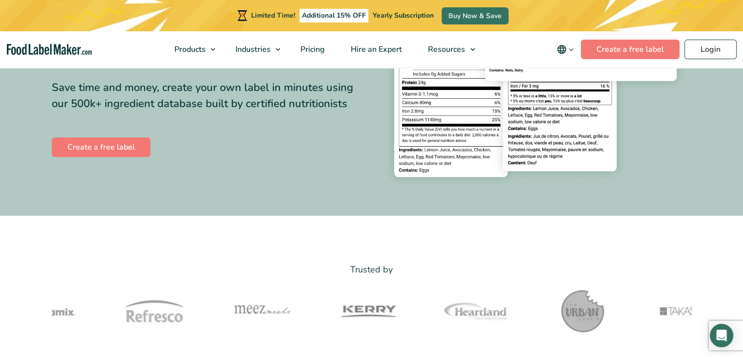
scroll to position [196, 0]
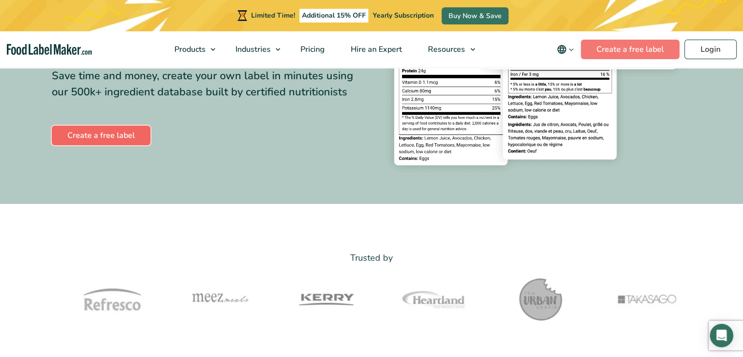
click at [88, 137] on link "Create a free label" at bounding box center [101, 136] width 99 height 20
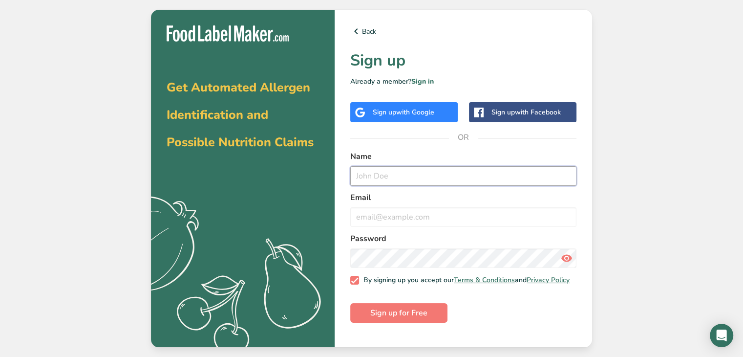
click at [413, 178] on input "text" at bounding box center [463, 176] width 226 height 20
type input "Pip Hunter"
click at [416, 217] on input "email" at bounding box center [463, 217] width 226 height 20
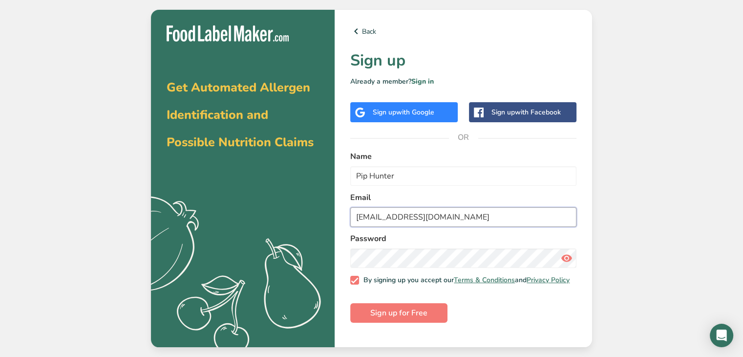
type input "cheerypipsicola22@gmail.com"
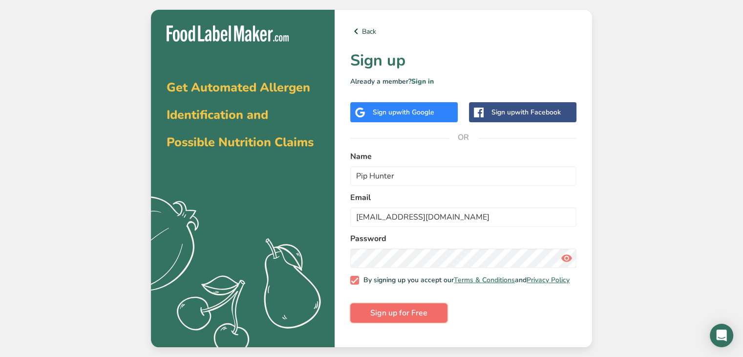
click at [426, 315] on span "Sign up for Free" at bounding box center [398, 313] width 57 height 12
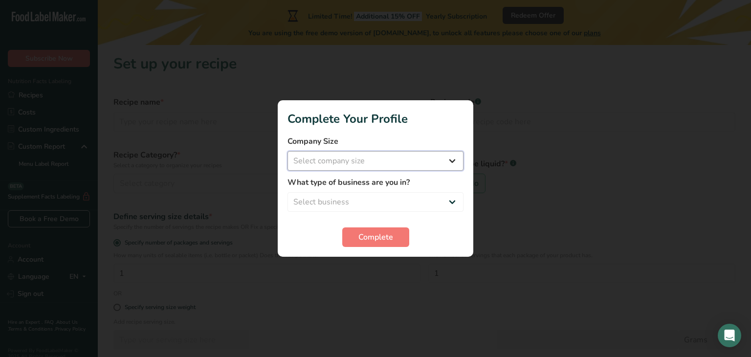
click at [376, 163] on select "Select company size Fewer than 10 Employees 10 to 50 Employees 51 to 500 Employ…" at bounding box center [375, 161] width 176 height 20
select select "1"
click at [287, 151] on select "Select company size Fewer than 10 Employees 10 to 50 Employees 51 to 500 Employ…" at bounding box center [375, 161] width 176 height 20
click at [372, 204] on select "Select business Packaged Food Manufacturer Restaurant & Cafe Bakery Meal Plans …" at bounding box center [375, 202] width 176 height 20
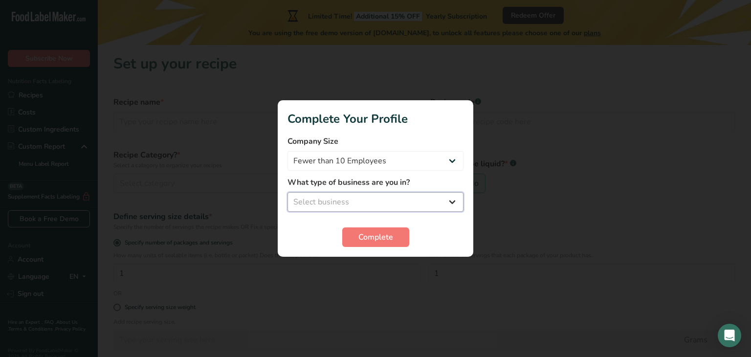
select select "8"
click at [287, 192] on select "Select business Packaged Food Manufacturer Restaurant & Cafe Bakery Meal Plans …" at bounding box center [375, 202] width 176 height 20
click at [375, 238] on span "Complete" at bounding box center [375, 237] width 35 height 12
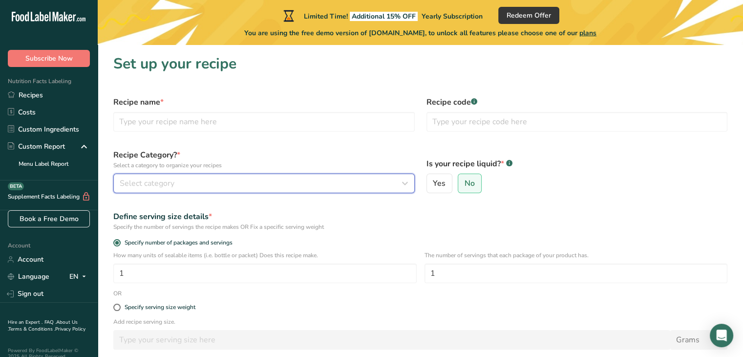
click at [244, 186] on div "Select category" at bounding box center [261, 183] width 283 height 12
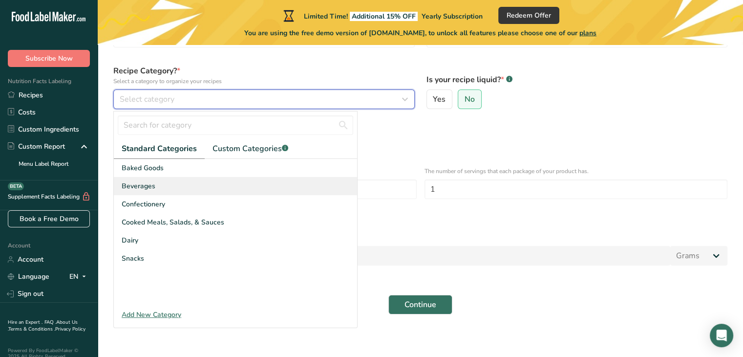
scroll to position [88, 0]
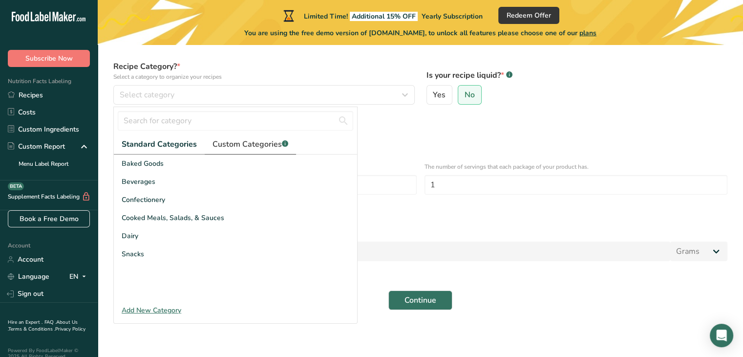
click at [248, 149] on span "Custom Categories .a-a{fill:#347362;}.b-a{fill:#fff;}" at bounding box center [251, 144] width 76 height 12
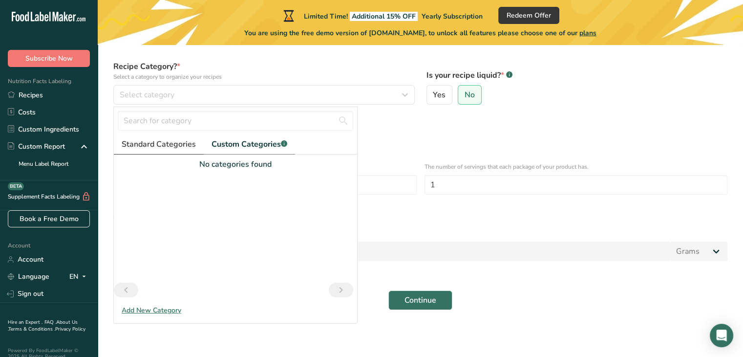
click at [160, 152] on link "Standard Categories" at bounding box center [159, 144] width 90 height 20
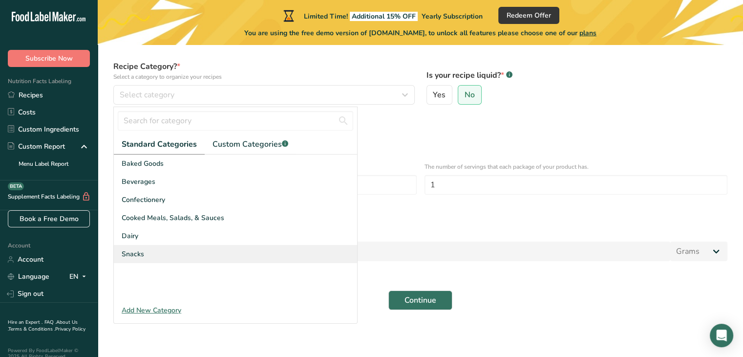
click at [161, 249] on div "Snacks" at bounding box center [235, 254] width 243 height 18
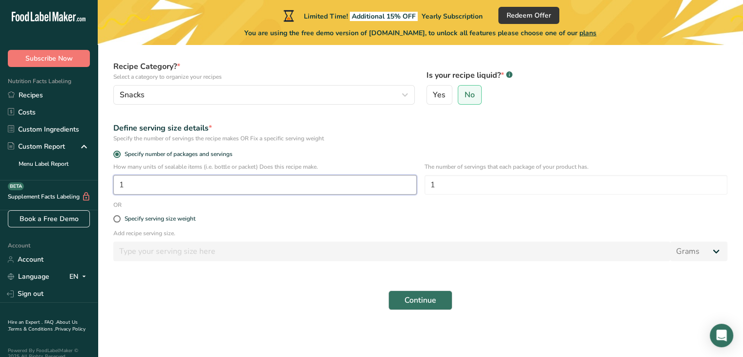
click at [233, 187] on input "1" at bounding box center [265, 185] width 304 height 20
type input "3"
click at [446, 188] on input "1" at bounding box center [577, 185] width 304 height 20
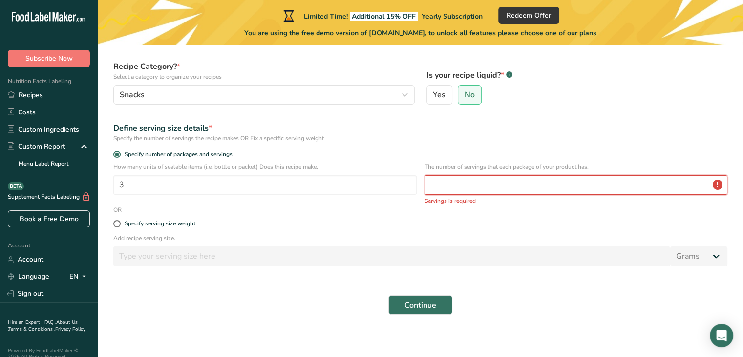
click at [455, 186] on input "number" at bounding box center [577, 185] width 304 height 20
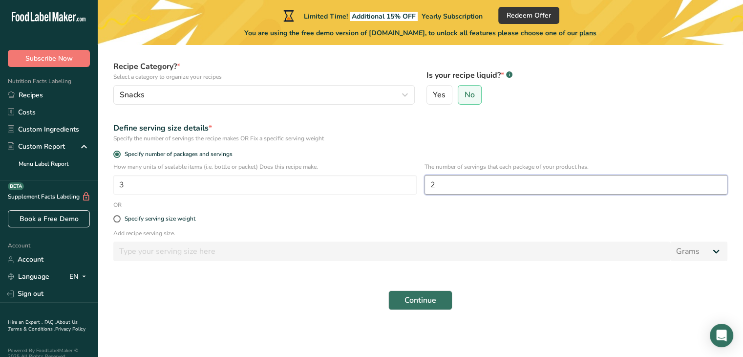
type input "2"
click at [436, 205] on form "Recipe name * Recipe code .a-a{fill:#347362;}.b-a{fill:#fff;} Recipe Category? …" at bounding box center [421, 159] width 626 height 314
click at [409, 302] on span "Continue" at bounding box center [421, 300] width 32 height 12
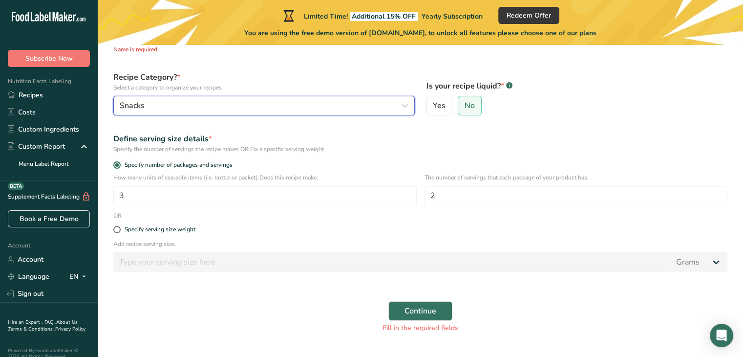
click at [159, 100] on div "Snacks" at bounding box center [261, 106] width 283 height 12
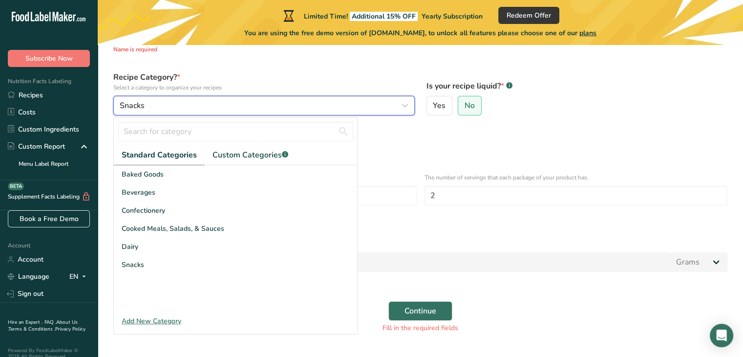
click at [155, 105] on div "Snacks" at bounding box center [261, 106] width 283 height 12
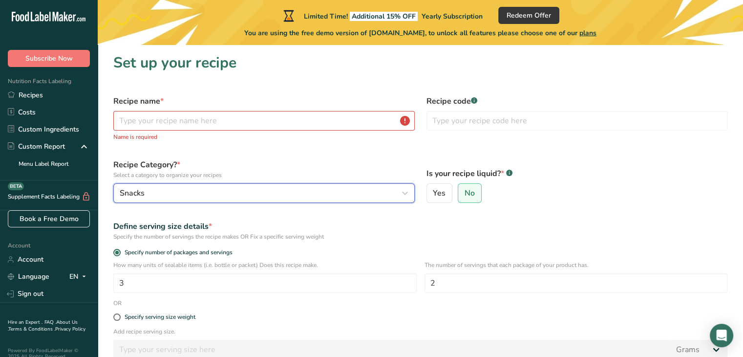
scroll to position [0, 0]
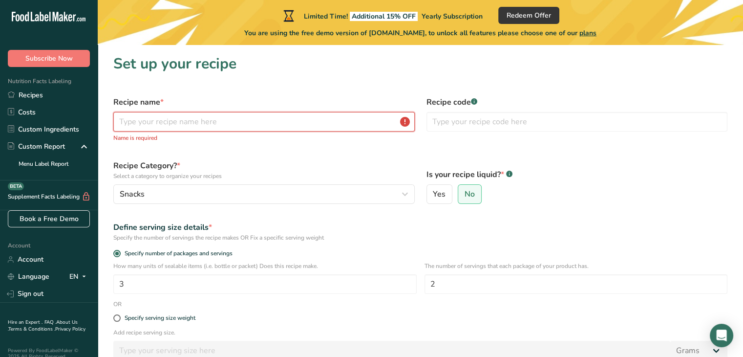
click at [162, 119] on input "text" at bounding box center [264, 122] width 302 height 20
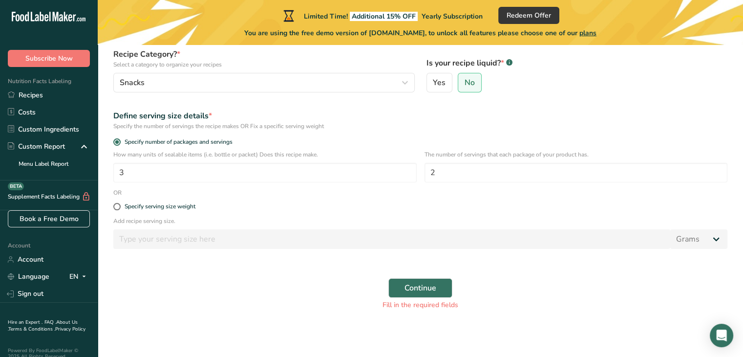
scroll to position [101, 0]
type input "Tea Infused Gummy Candy"
click at [415, 290] on span "Continue" at bounding box center [421, 288] width 32 height 12
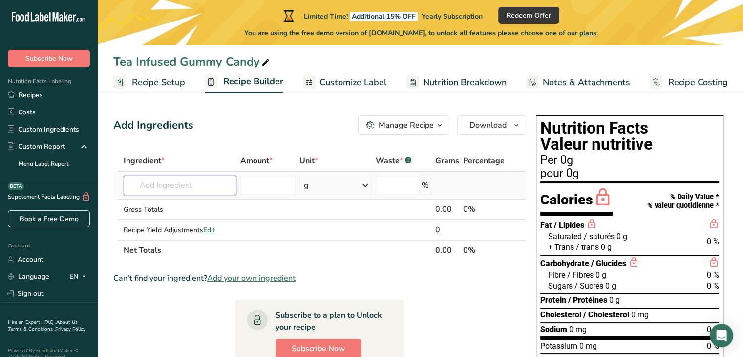
click at [170, 185] on input "text" at bounding box center [180, 185] width 112 height 20
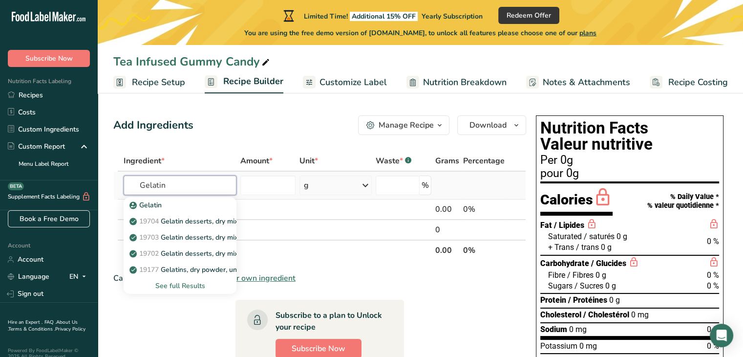
type input "Gelatin"
click at [188, 284] on div "See full Results" at bounding box center [179, 286] width 97 height 10
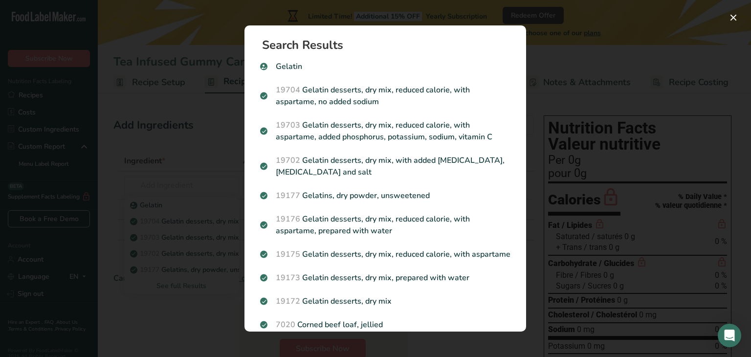
click at [198, 103] on div "Search results modal" at bounding box center [375, 178] width 751 height 357
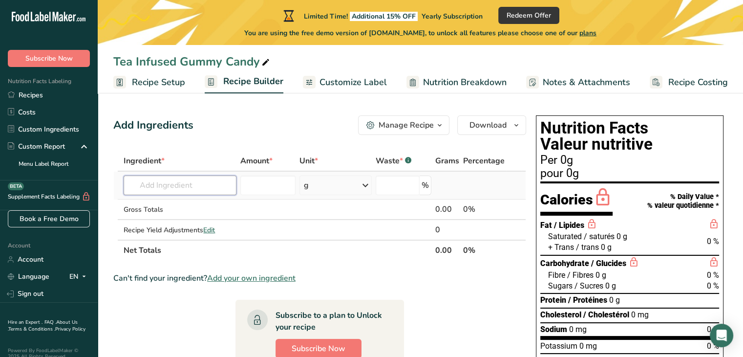
click at [188, 190] on input "text" at bounding box center [180, 185] width 112 height 20
type input "gelatin powder"
click at [196, 221] on div "Add your own ingredient" at bounding box center [179, 221] width 97 height 10
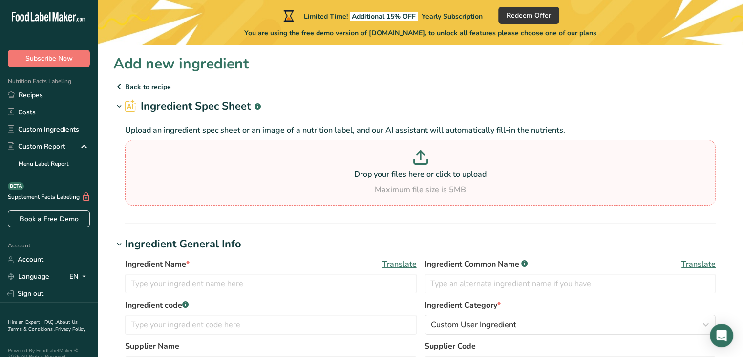
click at [454, 174] on p "Drop your files here or click to upload" at bounding box center [421, 174] width 586 height 12
click at [454, 174] on input "Drop your files here or click to upload Maximum file size is 5MB" at bounding box center [420, 173] width 591 height 66
type input "C:\fakepath\Screenshot 2025-08-10 120132.png"
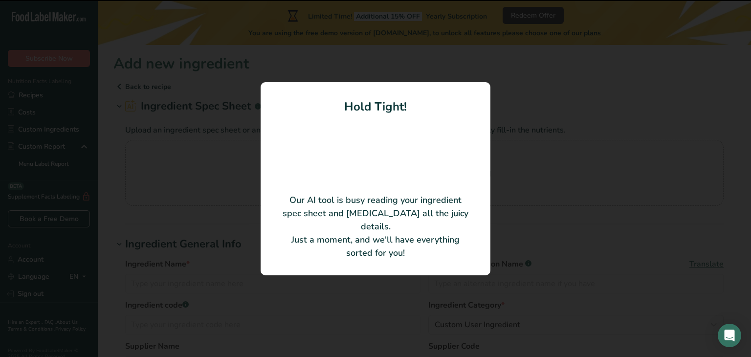
type input "gelatin"
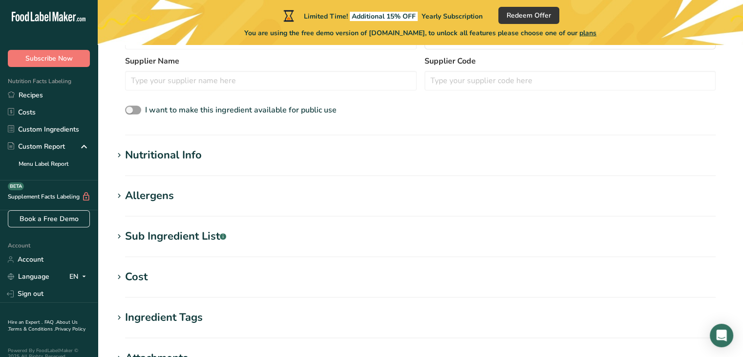
scroll to position [293, 0]
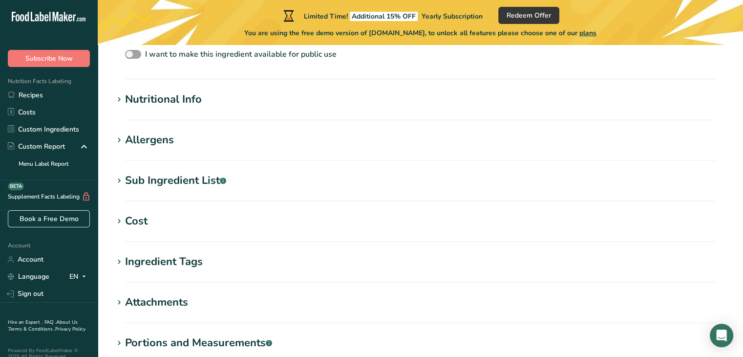
click at [119, 96] on icon at bounding box center [119, 100] width 9 height 14
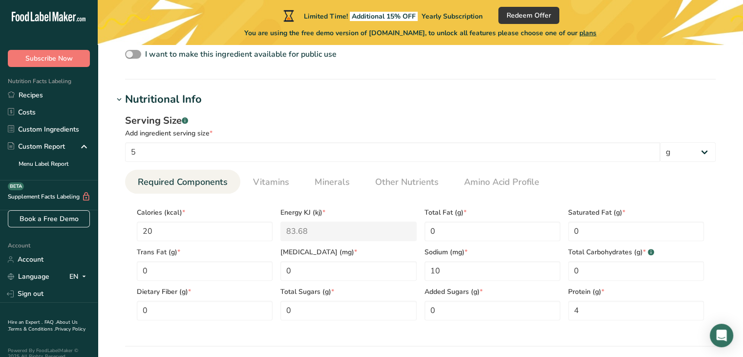
click at [119, 96] on icon at bounding box center [119, 100] width 9 height 14
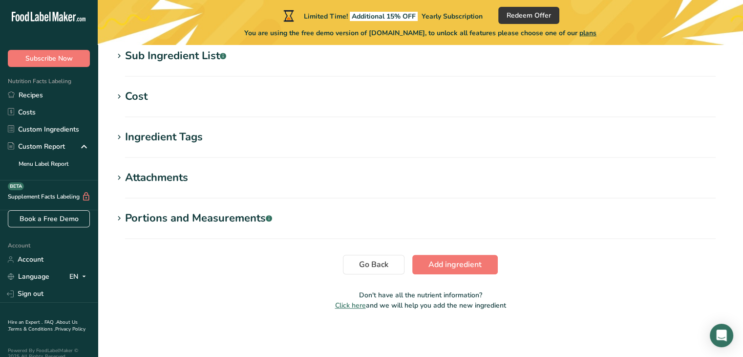
scroll to position [418, 0]
click at [129, 216] on div "Portions and Measurements .a-a{fill:#347362;}.b-a{fill:#fff;}" at bounding box center [198, 218] width 147 height 16
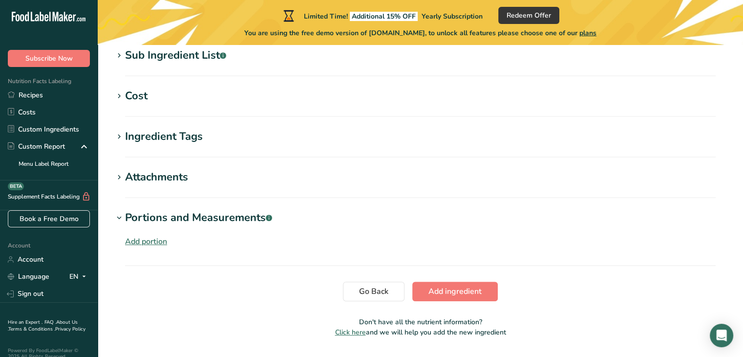
click at [129, 216] on div "Portions and Measurements .a-a{fill:#347362;}.b-a{fill:#fff;}" at bounding box center [198, 218] width 147 height 16
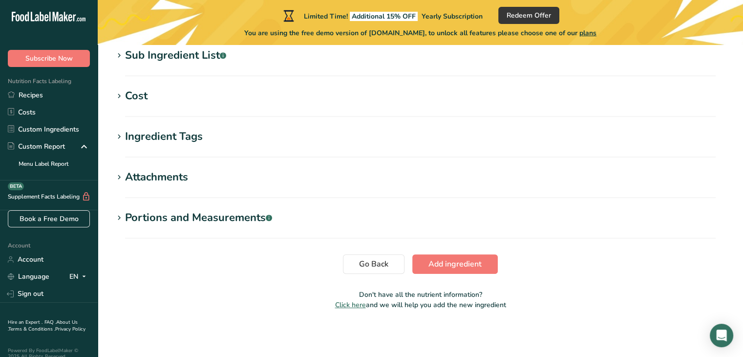
click at [124, 216] on span at bounding box center [119, 218] width 12 height 12
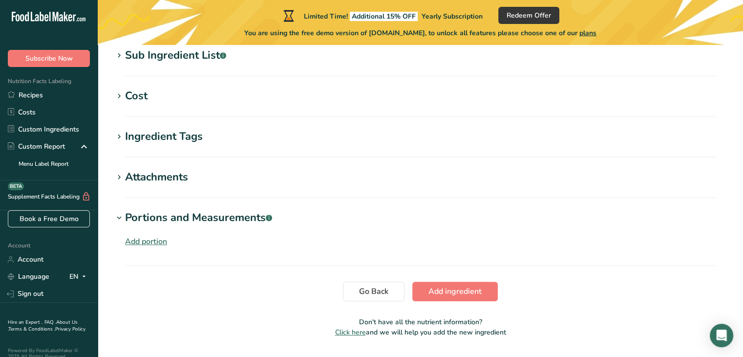
click at [157, 242] on div "Add portion" at bounding box center [146, 242] width 42 height 12
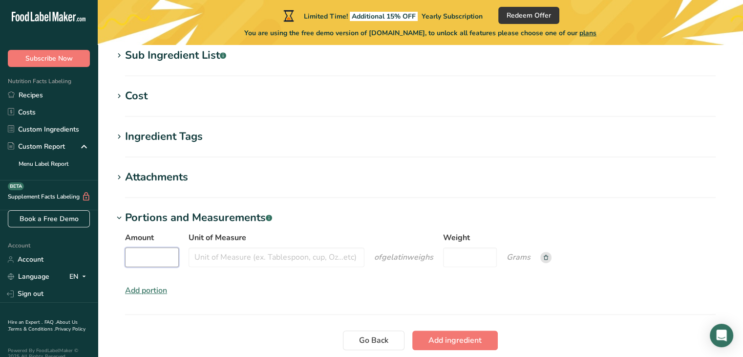
click at [169, 253] on input "Amount" at bounding box center [152, 257] width 54 height 20
type input "3"
click at [229, 258] on input "Unit of Measure" at bounding box center [277, 257] width 176 height 20
type input "Tbsp"
click at [282, 288] on div "Amount 3 Unit of Measure Tbsp of gelatin weigh Weight Grams Add portion" at bounding box center [420, 264] width 614 height 76
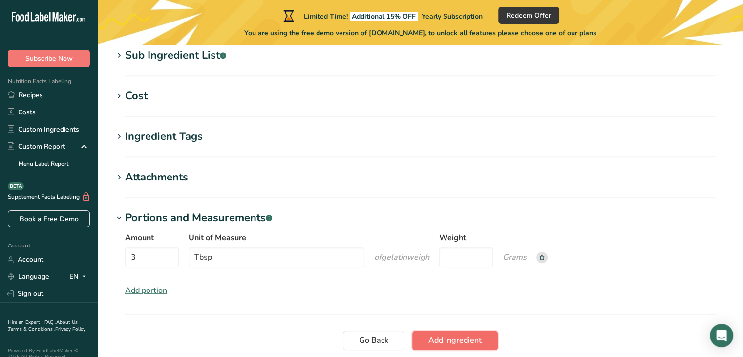
click at [444, 343] on span "Add ingredient" at bounding box center [455, 340] width 53 height 12
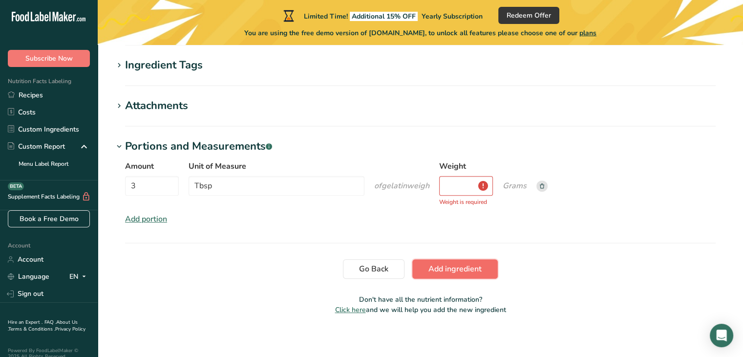
scroll to position [289, 0]
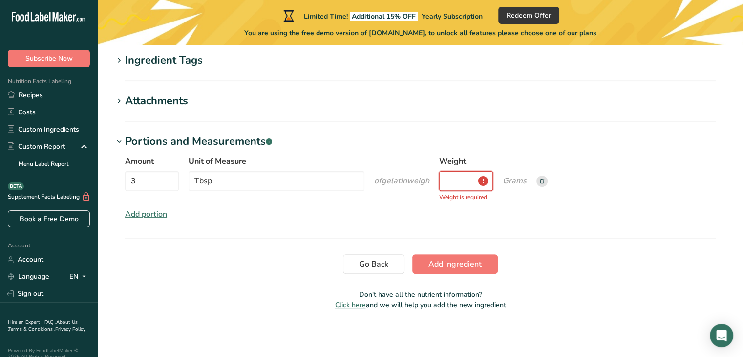
click at [457, 185] on input "Weight" at bounding box center [466, 181] width 54 height 20
type input "21"
click at [474, 267] on span "Add ingredient" at bounding box center [455, 264] width 53 height 12
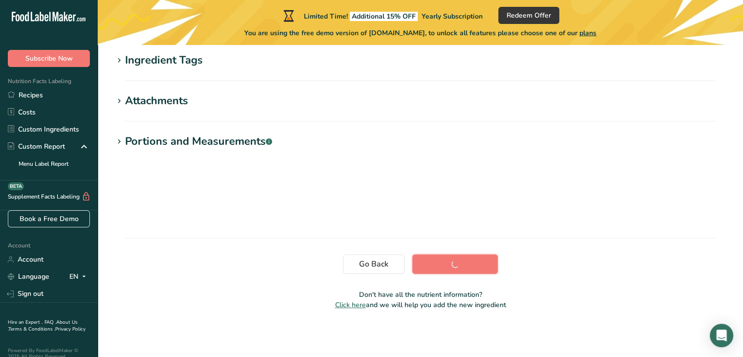
scroll to position [213, 0]
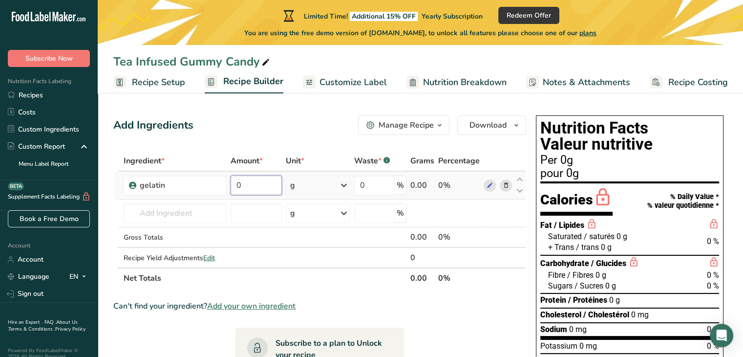
click at [268, 191] on input "0" at bounding box center [256, 185] width 51 height 20
type input "21"
click at [186, 213] on div "Ingredient * Amount * Unit * Waste * .a-a{fill:#347362;}.b-a{fill:#fff;} Grams …" at bounding box center [319, 220] width 413 height 138
click at [187, 214] on input "text" at bounding box center [175, 213] width 103 height 20
click at [268, 304] on span "Add your own ingredient" at bounding box center [251, 306] width 88 height 12
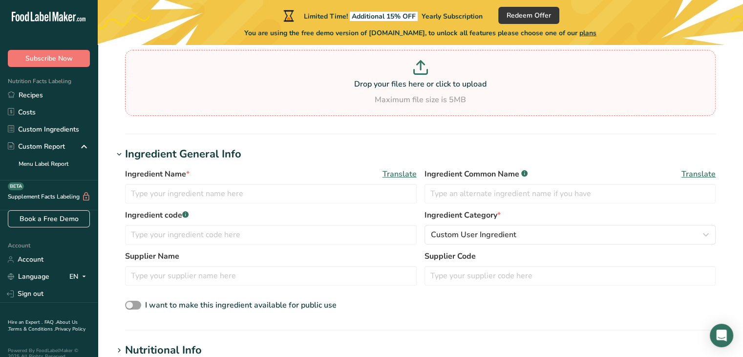
scroll to position [98, 0]
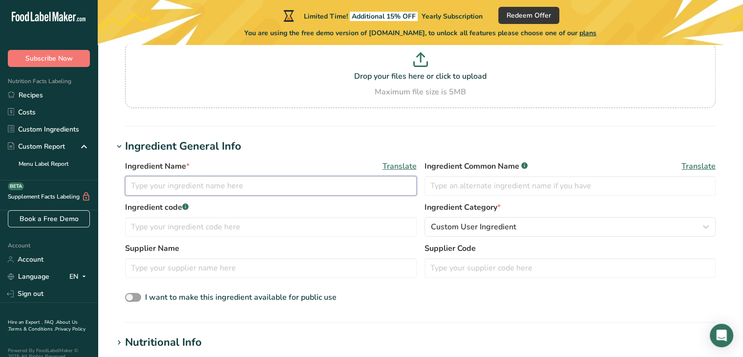
click at [240, 185] on input "text" at bounding box center [271, 186] width 292 height 20
click at [222, 261] on input "text" at bounding box center [271, 268] width 292 height 20
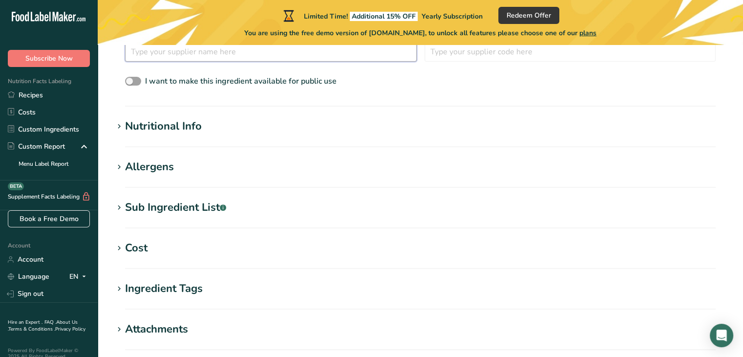
scroll to position [342, 0]
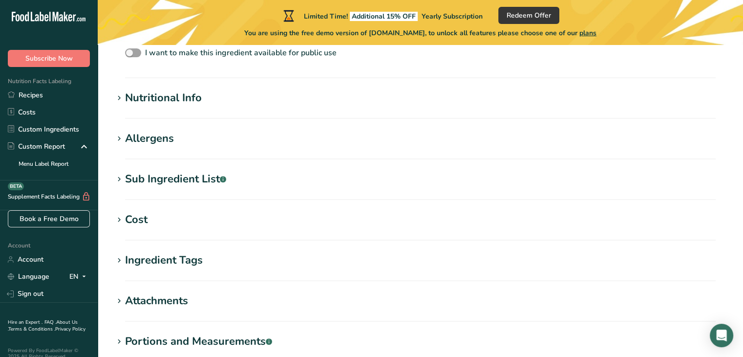
click at [123, 97] on icon at bounding box center [119, 98] width 9 height 14
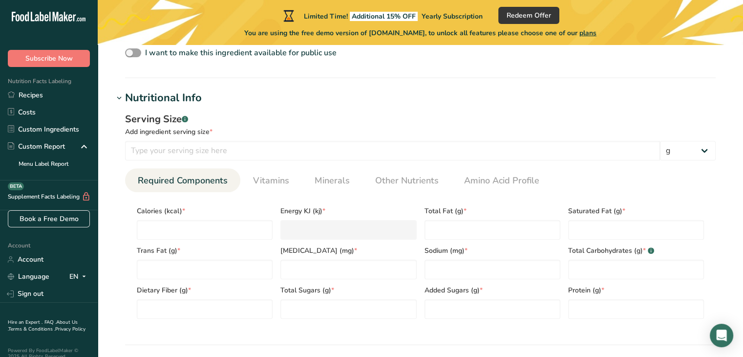
click at [123, 97] on icon at bounding box center [119, 98] width 9 height 14
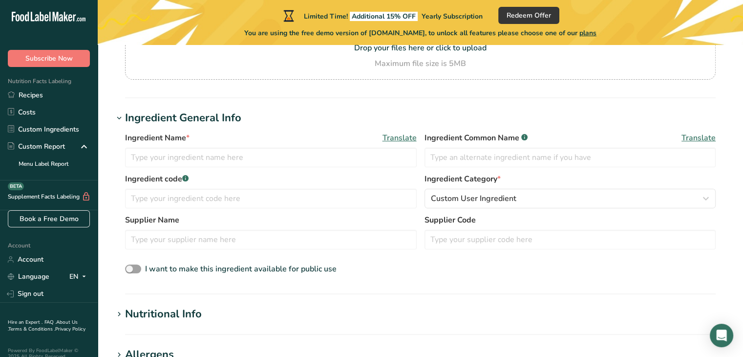
scroll to position [0, 0]
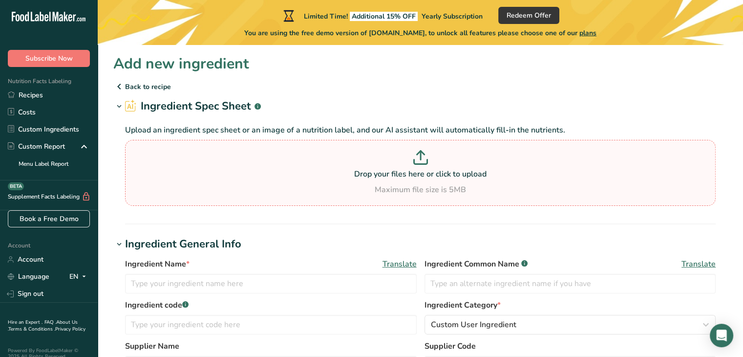
click at [414, 167] on p at bounding box center [421, 159] width 586 height 18
click at [414, 167] on input "Drop your files here or click to upload Maximum file size is 5MB" at bounding box center [420, 173] width 591 height 66
type input "C:\fakepath\Screenshot 2025-08-10 121456.png"
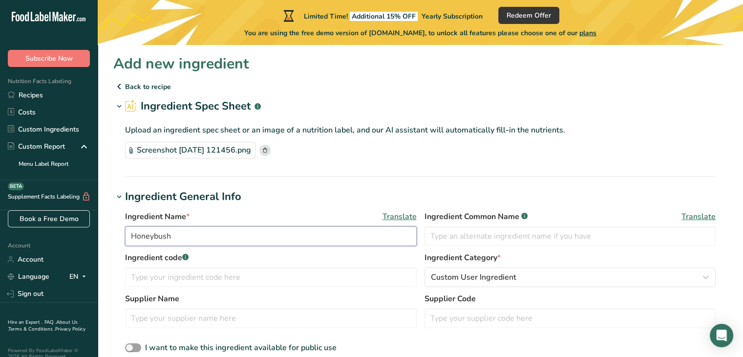
click at [232, 232] on input "Honeybush" at bounding box center [271, 236] width 292 height 20
type input "H"
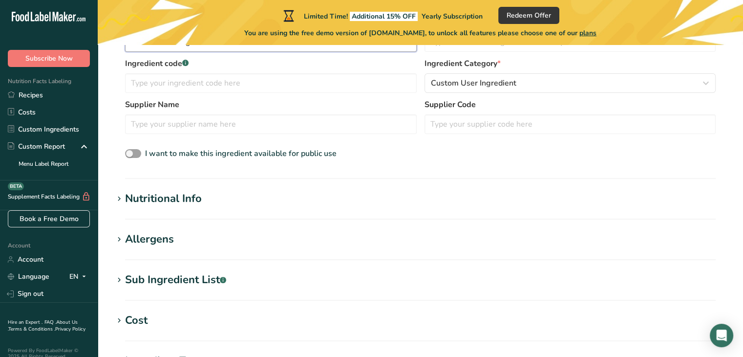
scroll to position [196, 0]
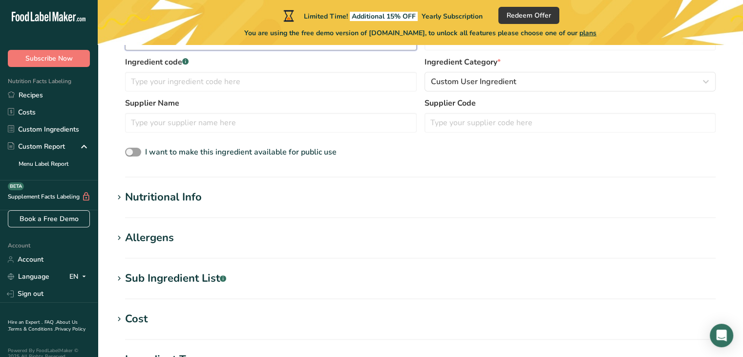
type input "Chocolate Orange Tea"
click at [120, 201] on icon at bounding box center [119, 198] width 9 height 14
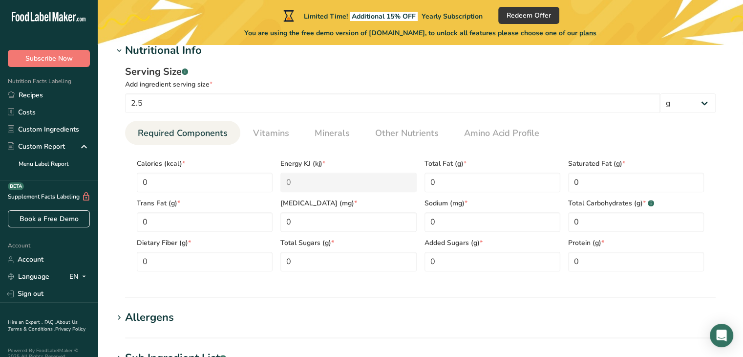
scroll to position [293, 0]
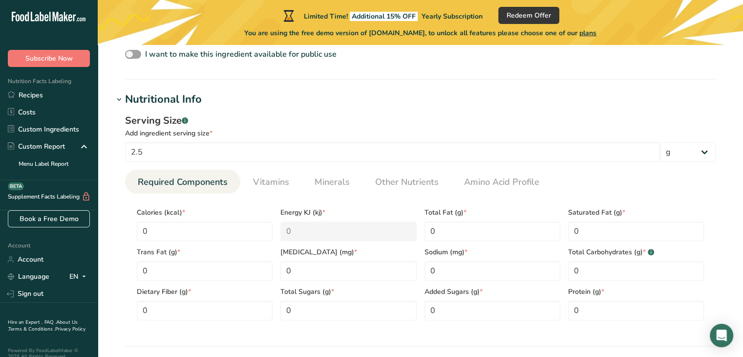
click at [120, 98] on icon at bounding box center [119, 100] width 9 height 14
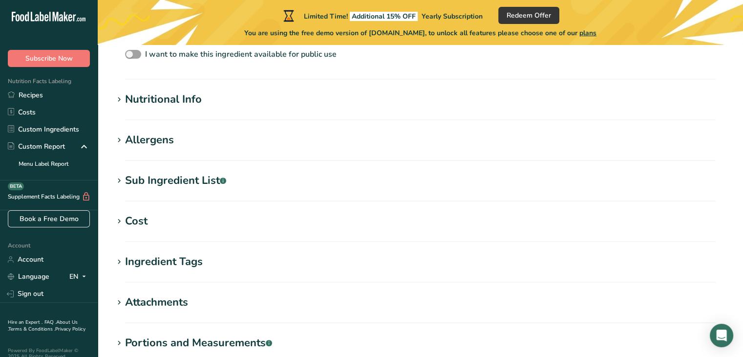
click at [123, 135] on icon at bounding box center [119, 140] width 9 height 14
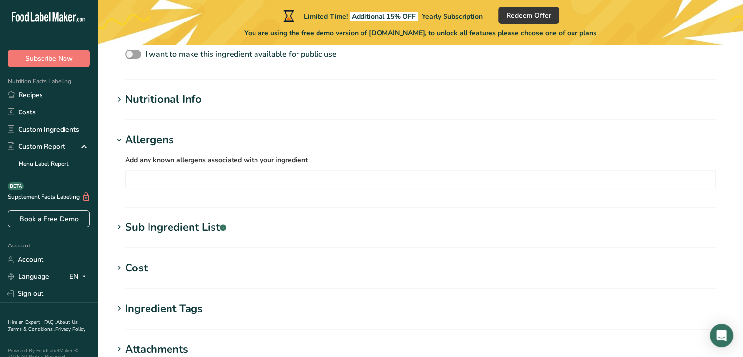
click at [123, 135] on icon at bounding box center [119, 140] width 9 height 14
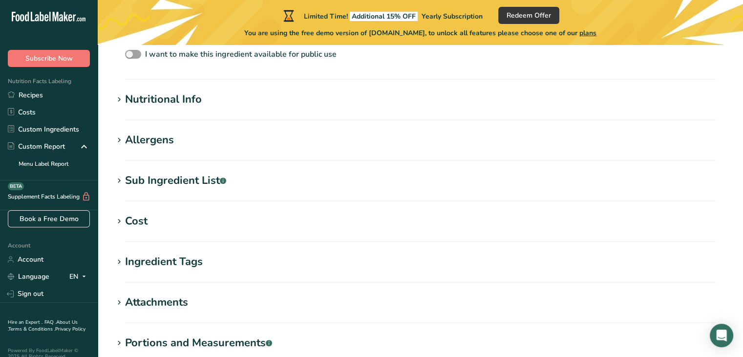
click at [125, 179] on span at bounding box center [119, 181] width 12 height 12
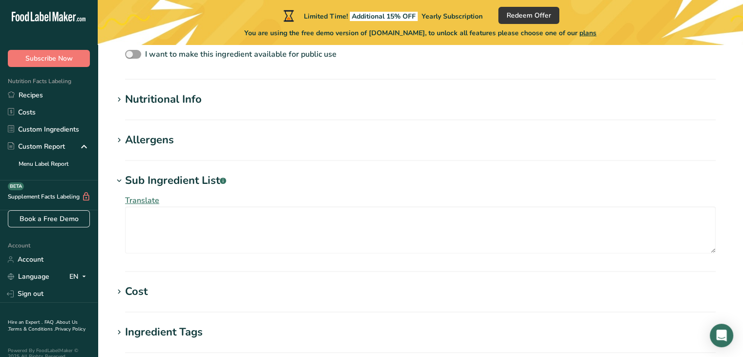
click at [125, 179] on span at bounding box center [119, 181] width 12 height 12
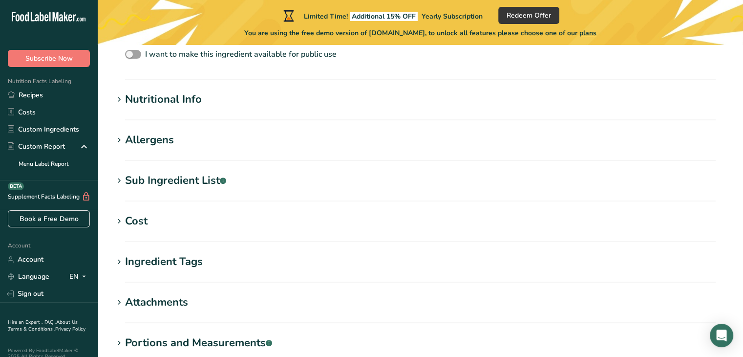
click at [123, 220] on icon at bounding box center [119, 222] width 9 height 14
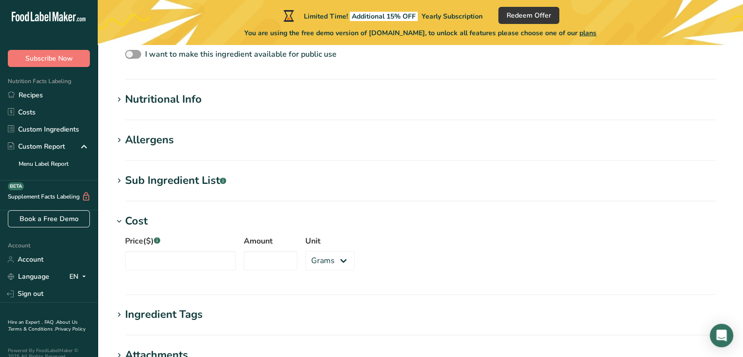
click at [123, 220] on icon at bounding box center [119, 222] width 9 height 14
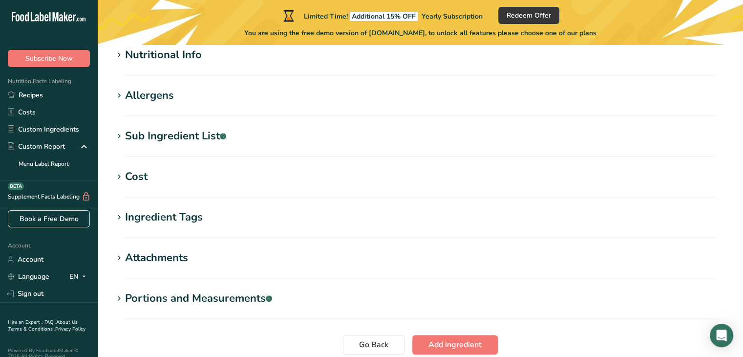
scroll to position [342, 0]
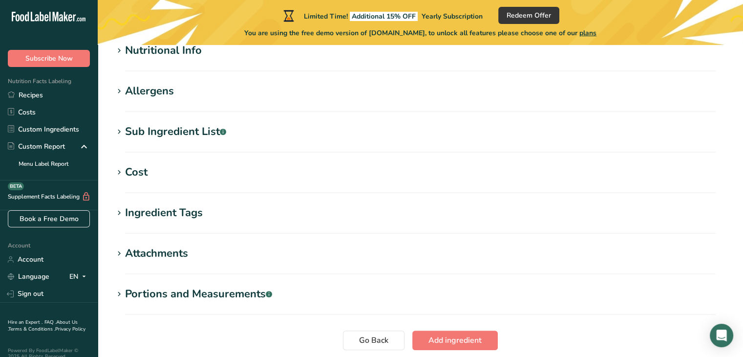
click at [122, 215] on icon at bounding box center [119, 213] width 9 height 14
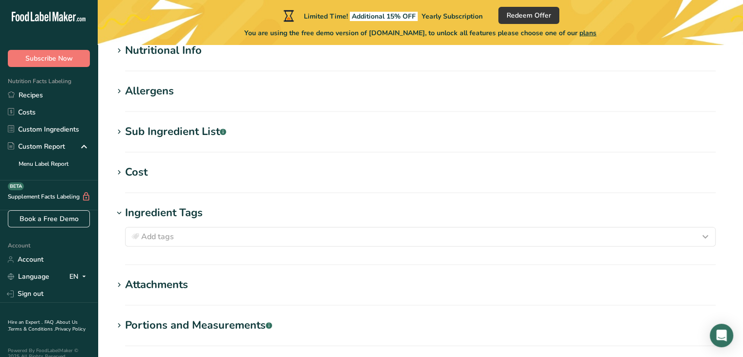
click at [122, 215] on icon at bounding box center [119, 213] width 9 height 14
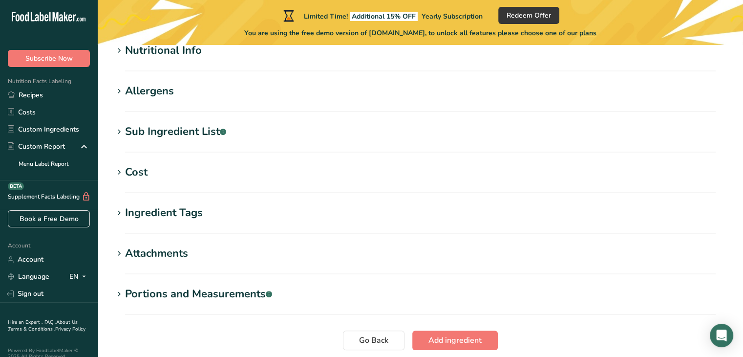
click at [120, 250] on icon at bounding box center [119, 254] width 9 height 14
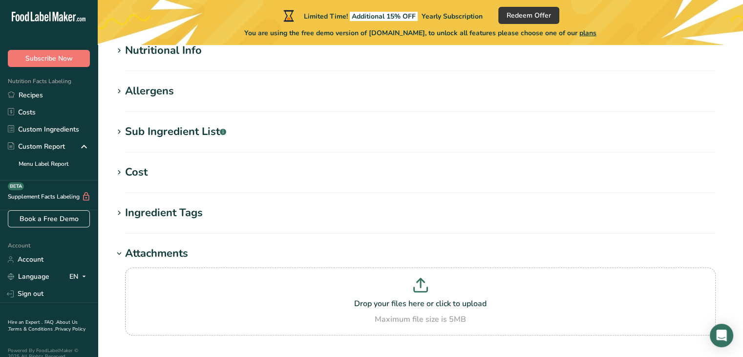
click at [121, 250] on icon at bounding box center [119, 254] width 9 height 14
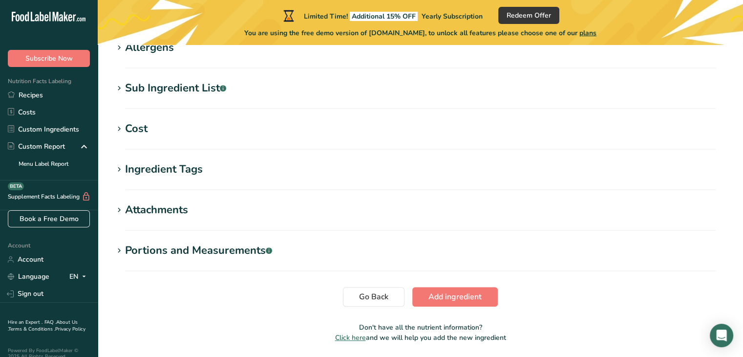
scroll to position [391, 0]
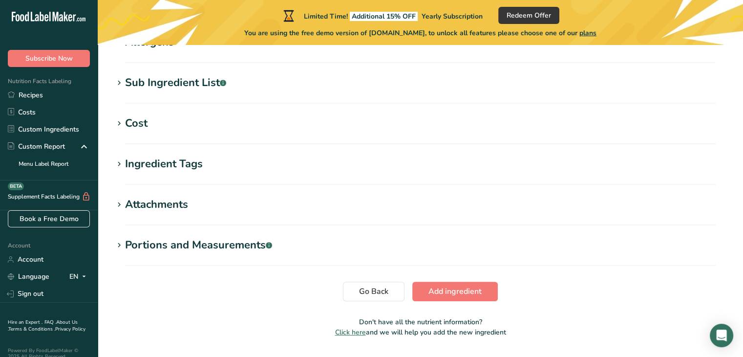
click at [121, 247] on icon at bounding box center [119, 246] width 9 height 14
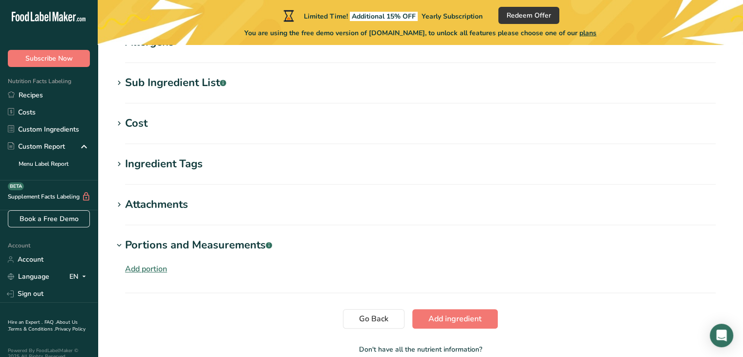
click at [137, 267] on div "Add portion" at bounding box center [146, 269] width 42 height 12
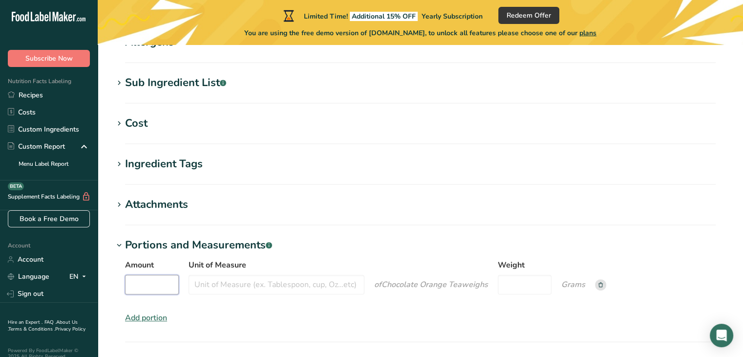
click at [158, 282] on input "Amount" at bounding box center [152, 285] width 54 height 20
click at [518, 292] on input "Weight" at bounding box center [525, 285] width 54 height 20
type input "2.5"
click at [149, 285] on input "Amount" at bounding box center [152, 285] width 54 height 20
type input "1"
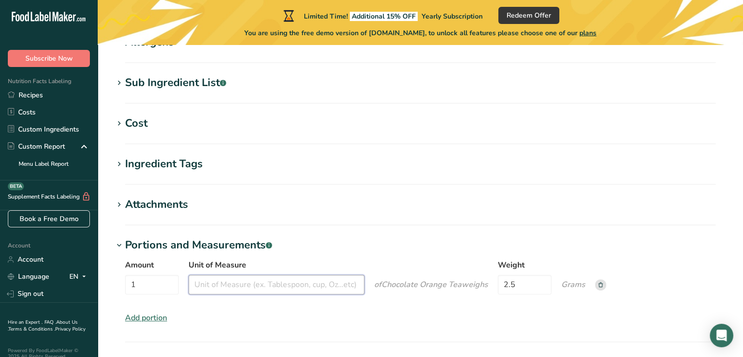
click at [253, 286] on input "Unit of Measure" at bounding box center [277, 285] width 176 height 20
type input "cup"
click at [258, 311] on div "Amount 1 Unit of Measure cup of Chocolate Orange Tea weigh s Weight 2.5 Grams A…" at bounding box center [420, 291] width 614 height 76
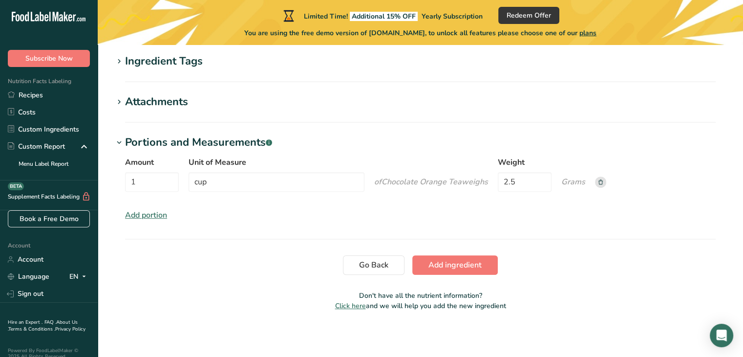
scroll to position [495, 0]
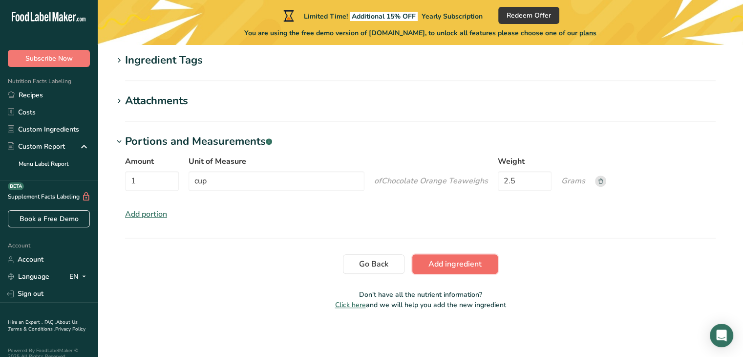
click at [459, 267] on span "Add ingredient" at bounding box center [455, 264] width 53 height 12
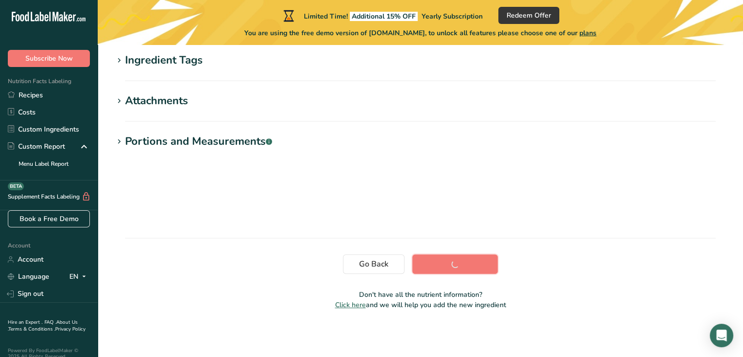
scroll to position [213, 0]
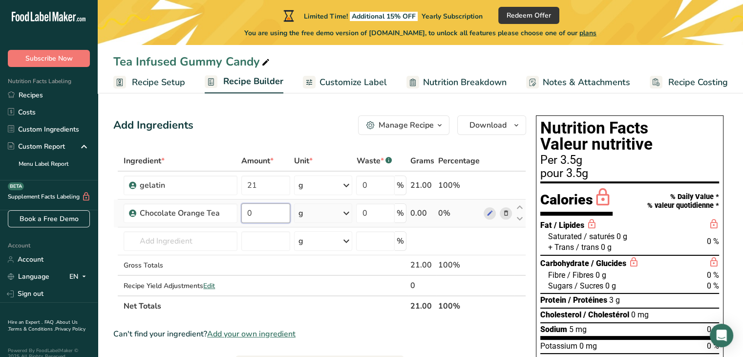
click at [278, 219] on input "0" at bounding box center [265, 213] width 49 height 20
type input "2.5"
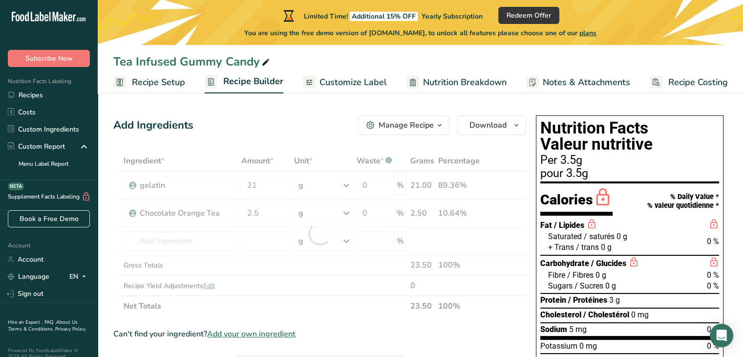
click at [573, 159] on div "Per 3.5g" at bounding box center [630, 160] width 179 height 12
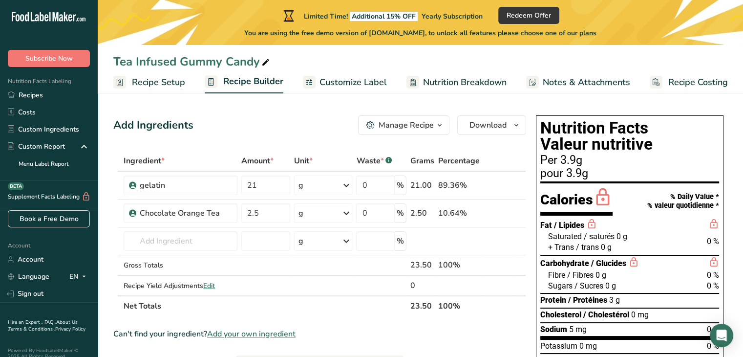
click at [585, 158] on div "Per 3.9g" at bounding box center [630, 160] width 179 height 12
click at [198, 241] on input "text" at bounding box center [180, 241] width 113 height 20
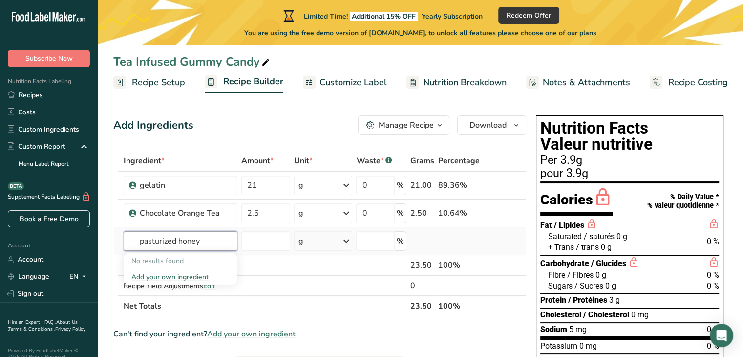
type input "pasturized honey"
click at [193, 273] on div "Add your own ingredient" at bounding box center [180, 277] width 98 height 10
click at [212, 239] on input "text" at bounding box center [180, 241] width 113 height 20
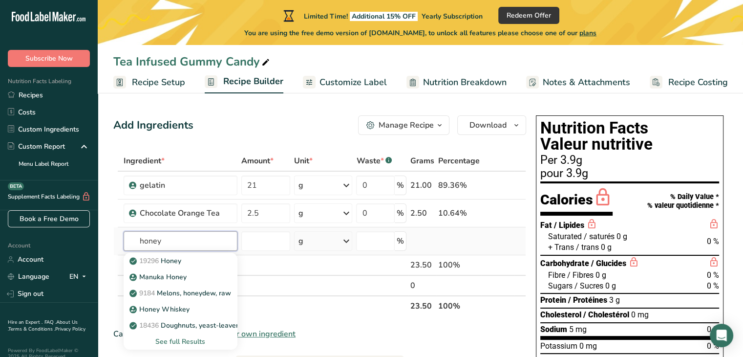
type input "honey"
click at [186, 337] on div "See full Results" at bounding box center [180, 341] width 98 height 10
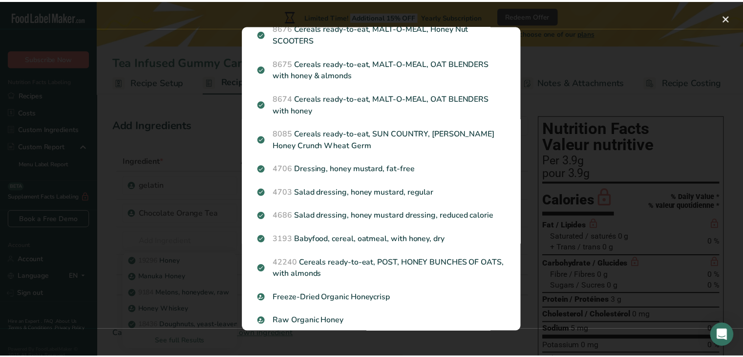
scroll to position [1070, 0]
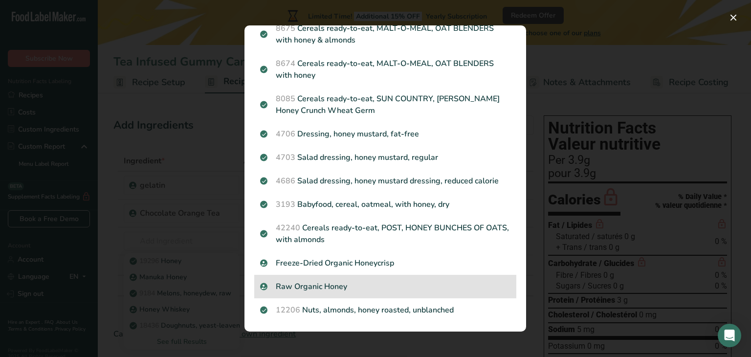
click at [387, 290] on p "Raw Organic Honey" at bounding box center [385, 287] width 250 height 12
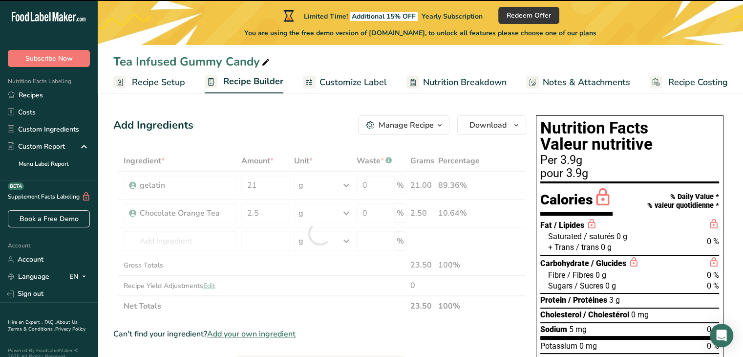
type input "0"
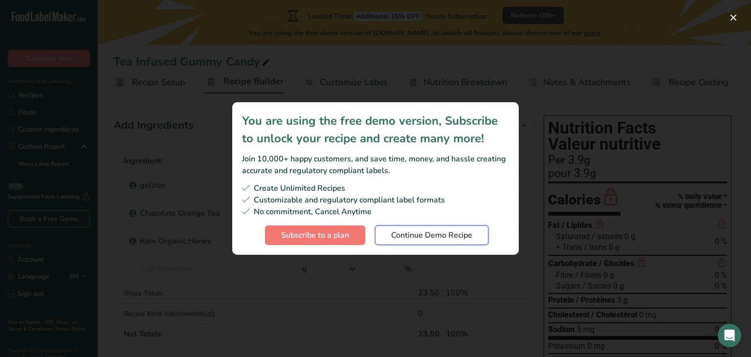
click at [407, 242] on button "Continue Demo Recipe" at bounding box center [431, 235] width 113 height 20
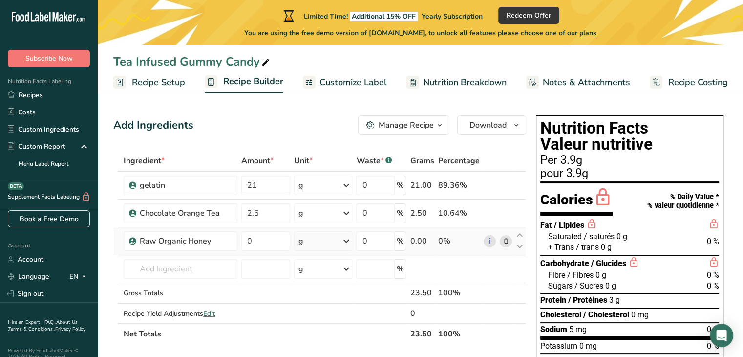
click at [331, 241] on div "g" at bounding box center [323, 241] width 59 height 20
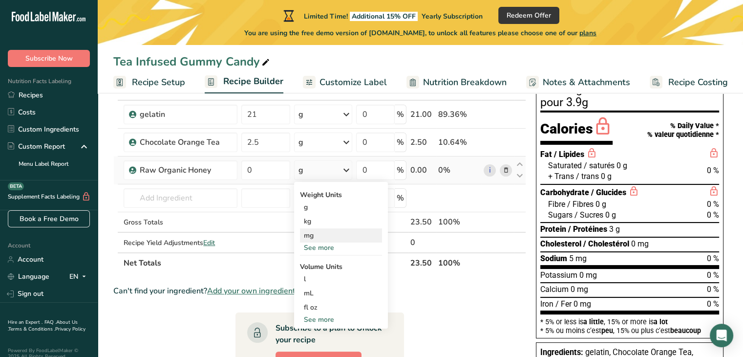
scroll to position [98, 0]
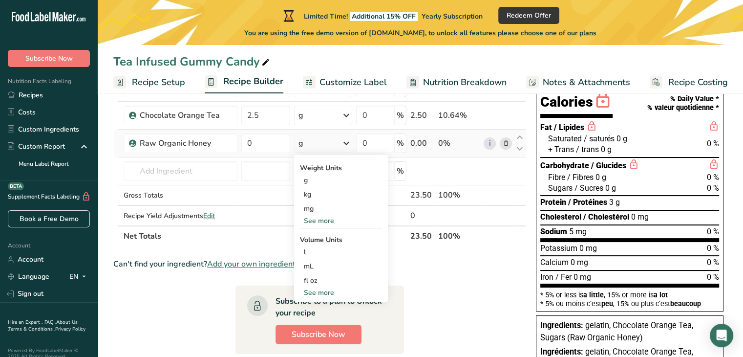
click at [318, 292] on div "See more" at bounding box center [341, 292] width 82 height 10
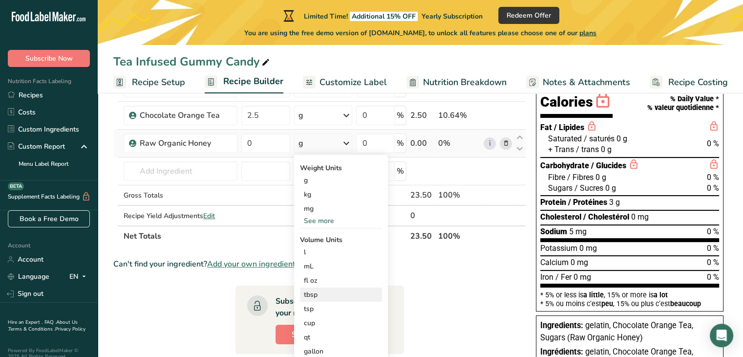
click at [323, 294] on div "tbsp" at bounding box center [341, 294] width 74 height 10
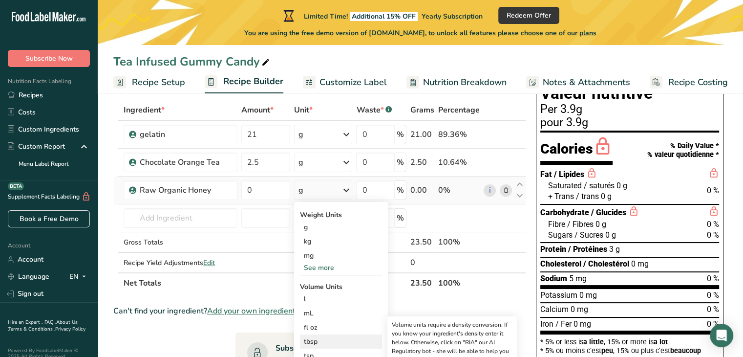
scroll to position [49, 0]
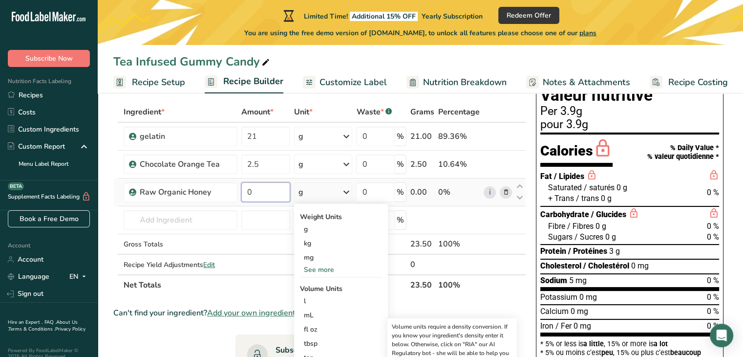
click at [277, 192] on input "0" at bounding box center [265, 192] width 49 height 20
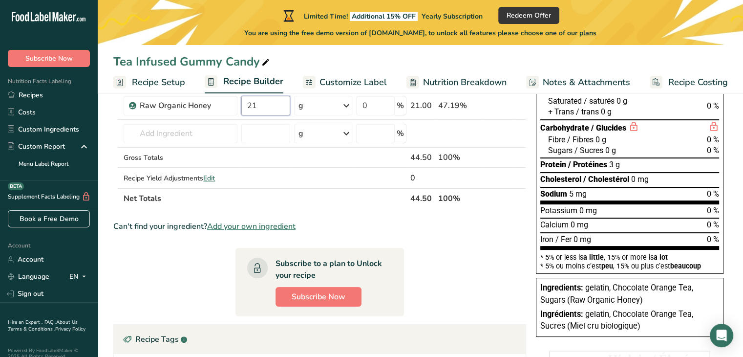
scroll to position [147, 0]
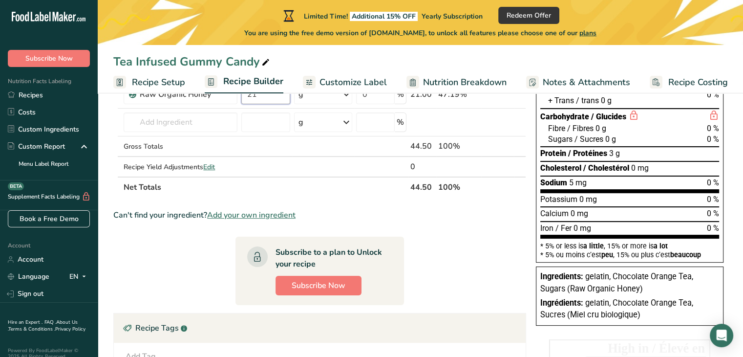
type input "21"
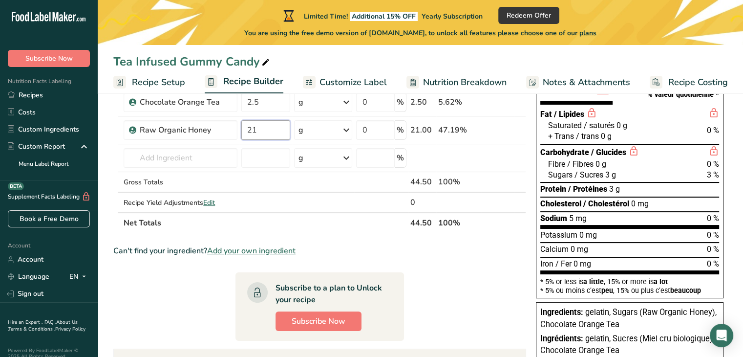
scroll to position [98, 0]
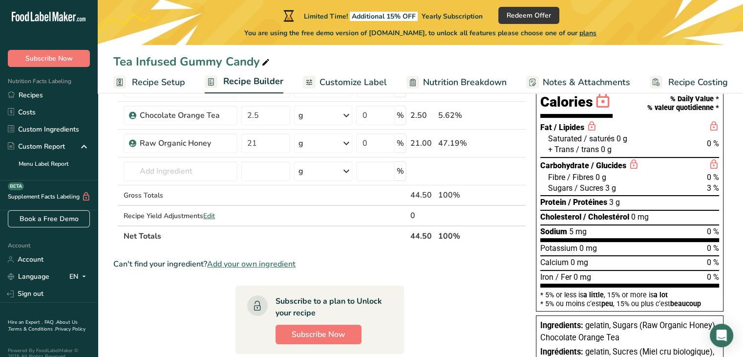
click at [514, 262] on div "Can't find your ingredient? Add your own ingredient" at bounding box center [319, 264] width 413 height 12
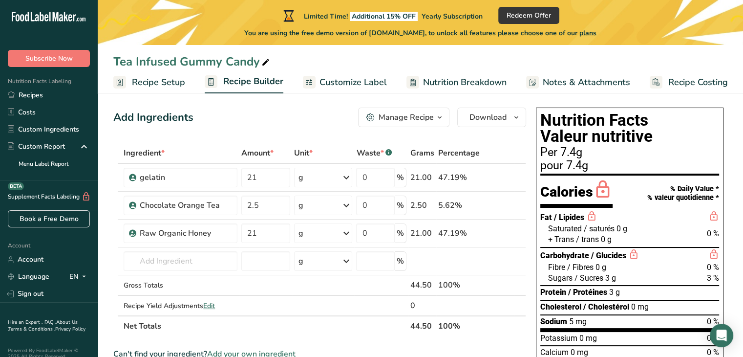
scroll to position [0, 0]
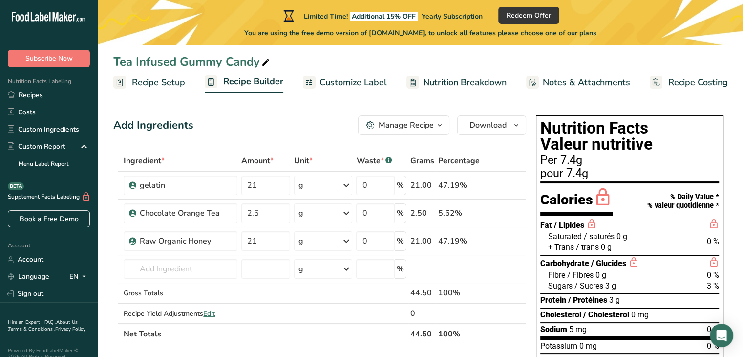
click at [574, 163] on div "Per 7.4g" at bounding box center [630, 160] width 179 height 12
drag, startPoint x: 587, startPoint y: 161, endPoint x: 539, endPoint y: 159, distance: 47.9
click at [539, 159] on div "Nutrition Facts Valeur nutritive Per 7.4g pour 7.4g Calories % Daily Value * % …" at bounding box center [630, 262] width 188 height 294
click at [594, 168] on div "pour 7.4g" at bounding box center [630, 174] width 179 height 12
drag, startPoint x: 589, startPoint y: 163, endPoint x: 540, endPoint y: 162, distance: 49.9
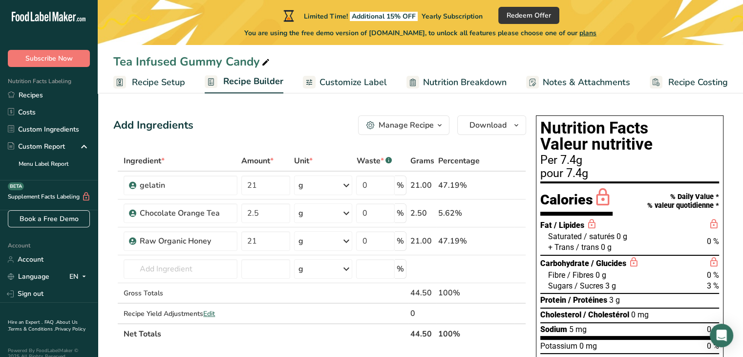
click at [540, 162] on div "Nutrition Facts Valeur nutritive Per 7.4g pour 7.4g Calories % Daily Value * % …" at bounding box center [630, 262] width 188 height 294
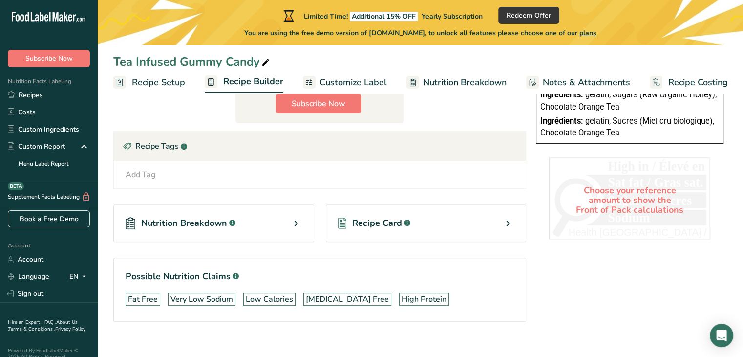
scroll to position [338, 0]
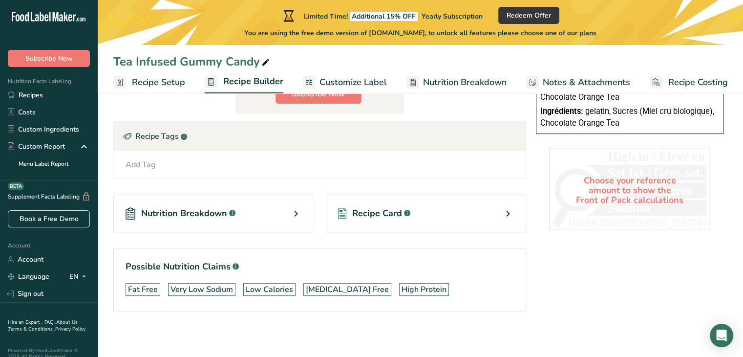
click at [510, 215] on icon at bounding box center [508, 214] width 12 height 18
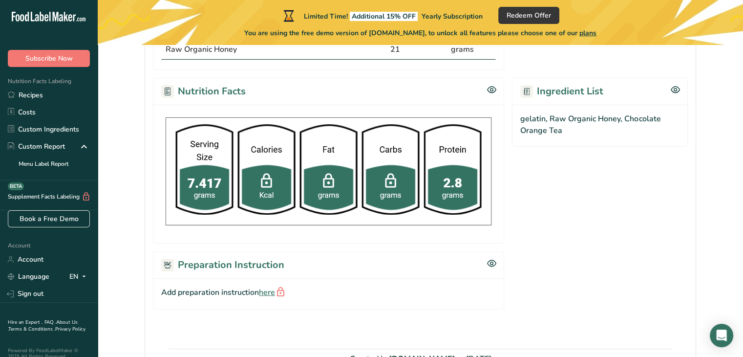
scroll to position [293, 0]
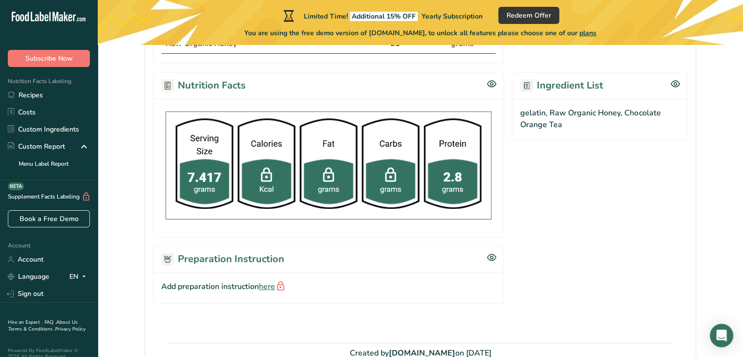
click at [209, 182] on img at bounding box center [328, 165] width 335 height 117
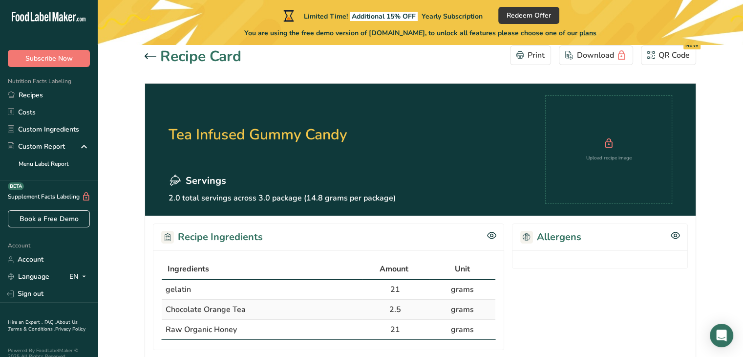
scroll to position [2, 0]
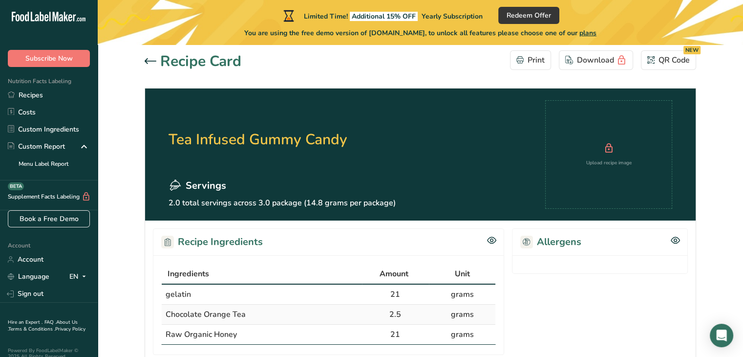
click at [563, 243] on h2 "Allergens" at bounding box center [551, 242] width 61 height 15
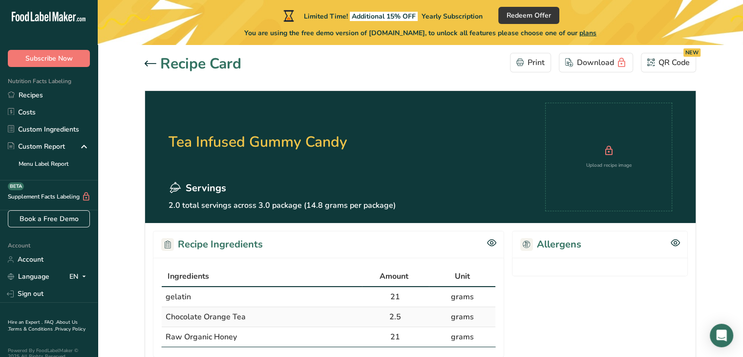
scroll to position [0, 0]
click at [183, 208] on p "2.0 total servings across 3.0 package (14.8 grams per package)" at bounding box center [282, 205] width 227 height 12
click at [272, 204] on p "2.0 total servings across 3.0 package (14.8 grams per package)" at bounding box center [282, 205] width 227 height 12
click at [152, 64] on icon at bounding box center [151, 64] width 12 height 6
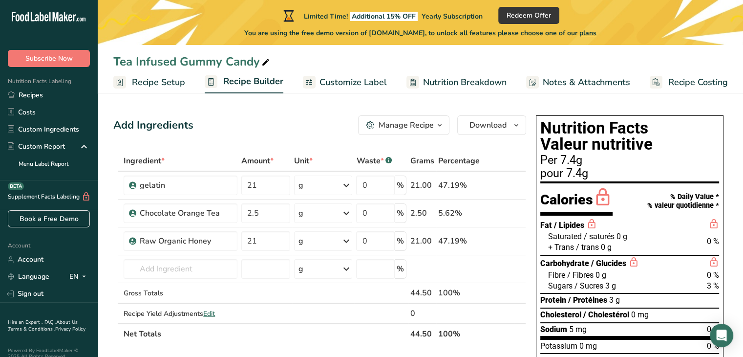
click at [346, 81] on span "Customize Label" at bounding box center [353, 82] width 67 height 13
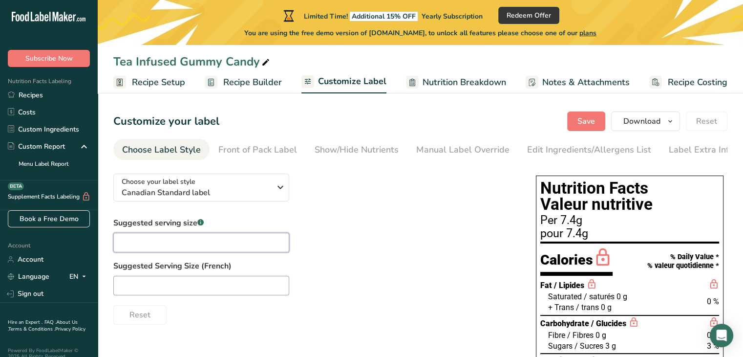
click at [220, 243] on input "text" at bounding box center [201, 243] width 176 height 20
type input "2 gummies"
click at [199, 307] on div "Reset" at bounding box center [314, 312] width 403 height 23
click at [227, 83] on span "Recipe Builder" at bounding box center [252, 82] width 59 height 13
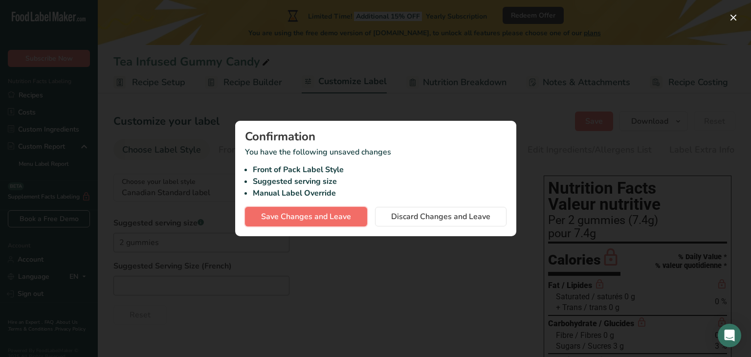
click at [346, 219] on span "Save Changes and Leave" at bounding box center [306, 217] width 90 height 12
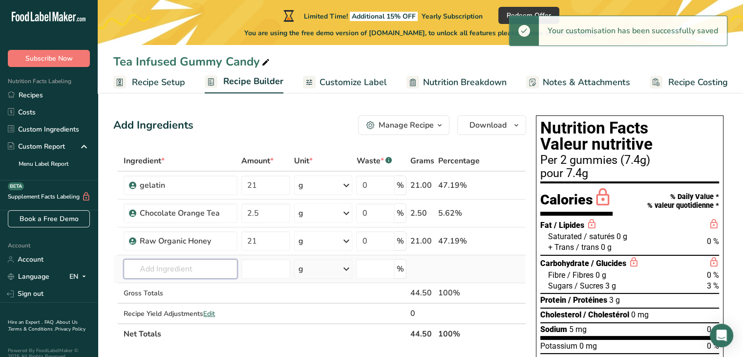
click at [205, 261] on input "text" at bounding box center [180, 269] width 113 height 20
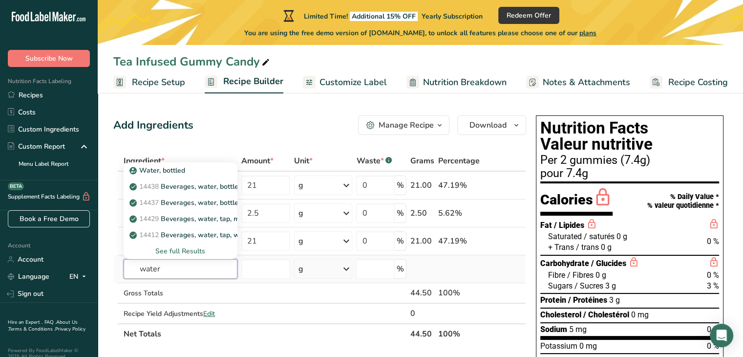
type input "water"
click at [196, 252] on div "See full Results" at bounding box center [180, 251] width 98 height 10
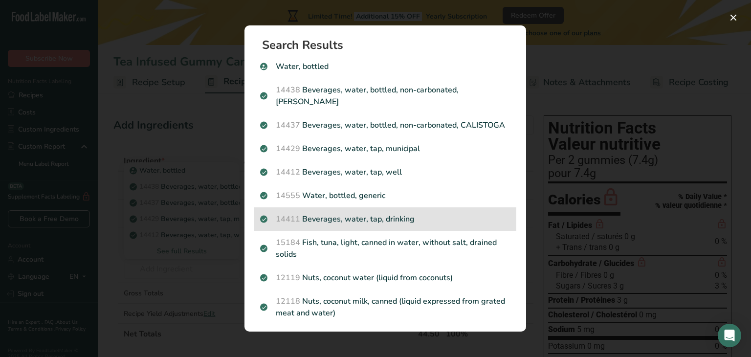
click at [299, 231] on div "14411 Beverages, water, tap, drinking" at bounding box center [385, 218] width 262 height 23
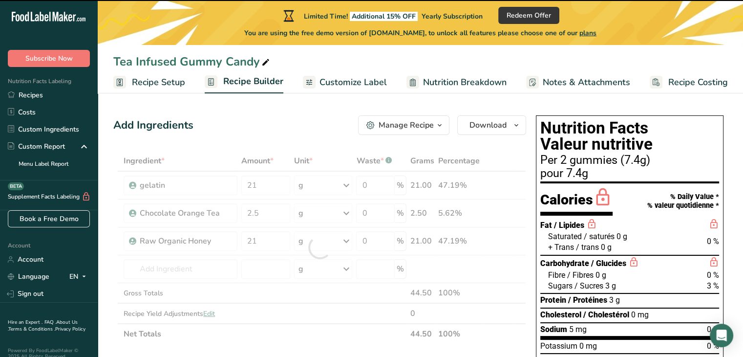
type input "0"
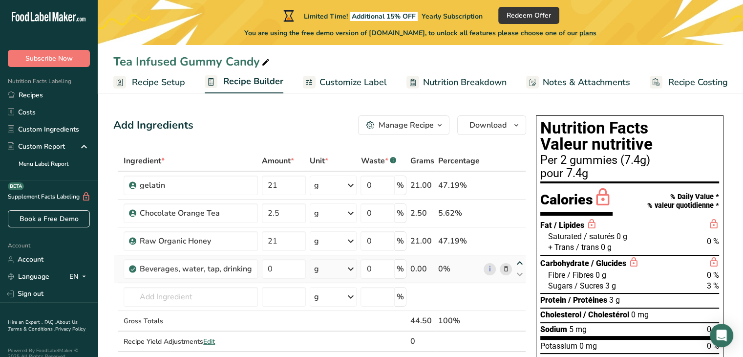
click at [520, 263] on icon at bounding box center [520, 263] width 12 height 7
drag, startPoint x: 520, startPoint y: 263, endPoint x: 520, endPoint y: 270, distance: 6.8
click at [520, 269] on div at bounding box center [520, 269] width 12 height 19
click at [291, 266] on input "0" at bounding box center [284, 269] width 44 height 20
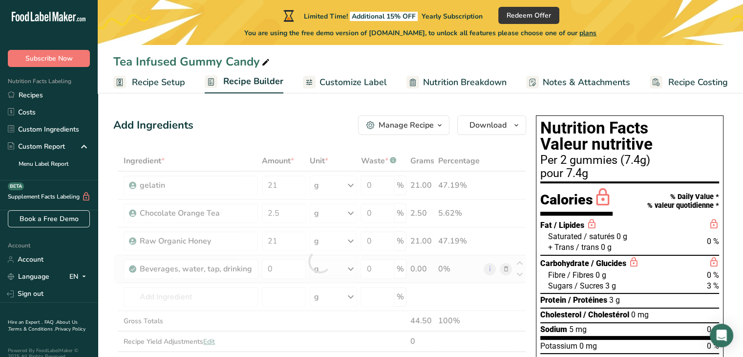
click at [326, 268] on div "Ingredient * Amount * Unit * Waste * .a-a{fill:#347362;}.b-a{fill:#fff;} Grams …" at bounding box center [319, 261] width 413 height 221
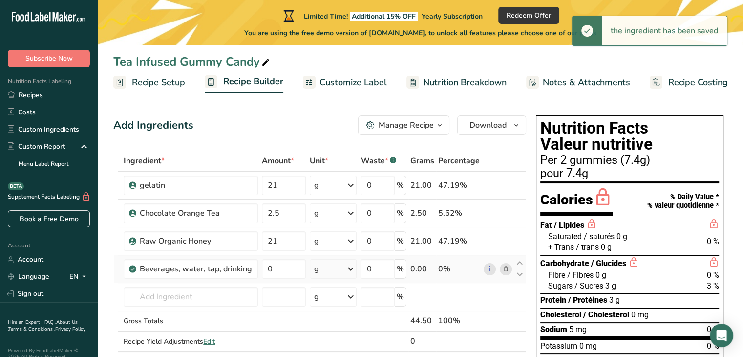
click at [348, 268] on icon at bounding box center [351, 269] width 12 height 18
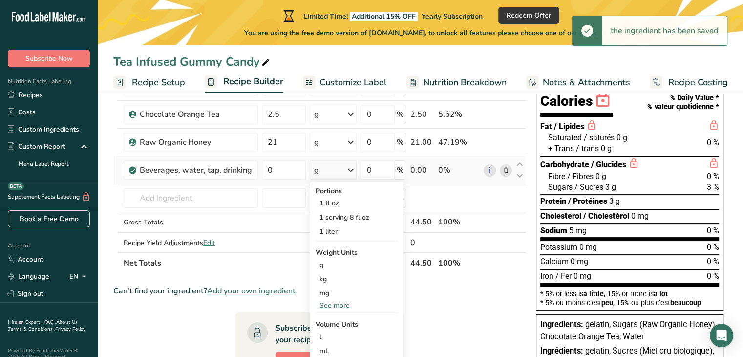
scroll to position [147, 0]
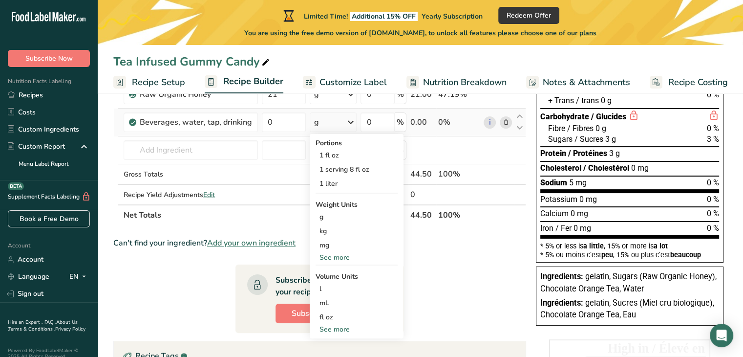
click at [346, 328] on div "See more" at bounding box center [357, 329] width 82 height 10
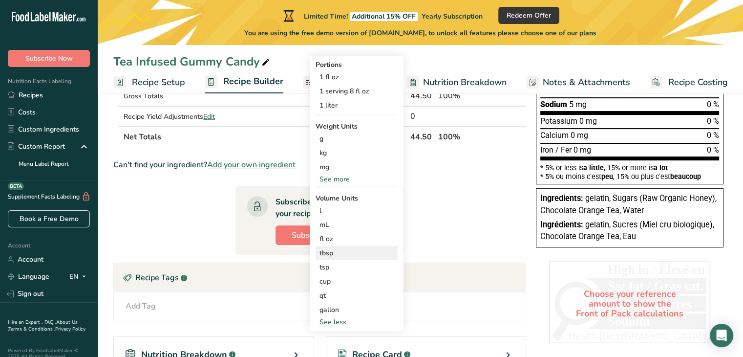
scroll to position [293, 0]
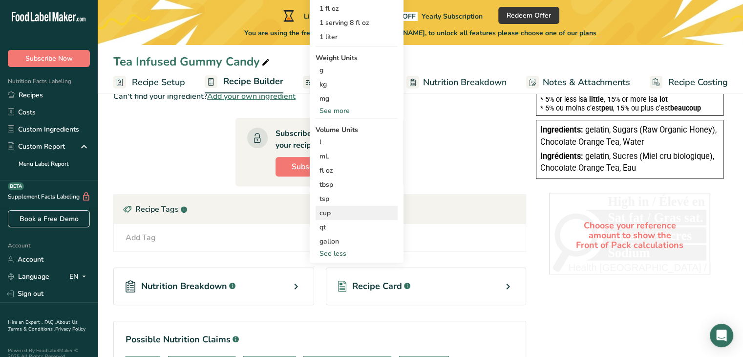
click at [322, 214] on div "cup" at bounding box center [357, 213] width 74 height 10
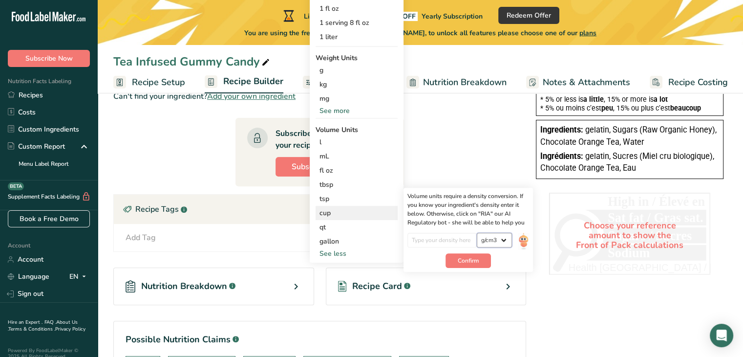
click at [496, 241] on select "lb/ft3 g/cm3" at bounding box center [494, 240] width 35 height 15
click at [477, 233] on select "lb/ft3 g/cm3" at bounding box center [494, 240] width 35 height 15
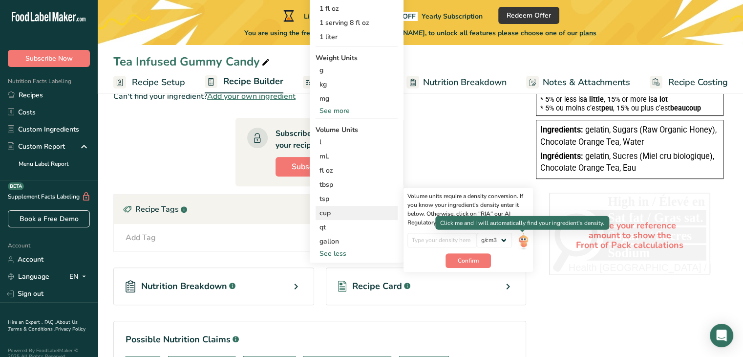
click at [522, 238] on img at bounding box center [523, 241] width 11 height 17
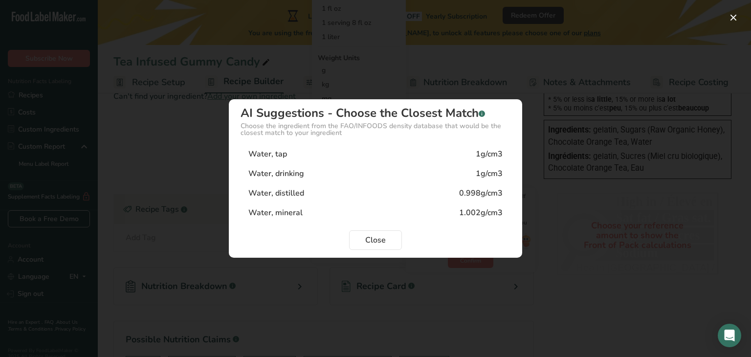
click at [321, 151] on div "Water, tap 1g/cm3" at bounding box center [375, 154] width 270 height 20
type input "1"
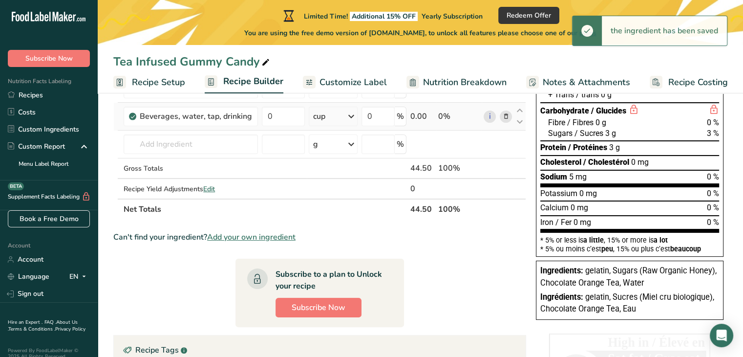
scroll to position [147, 0]
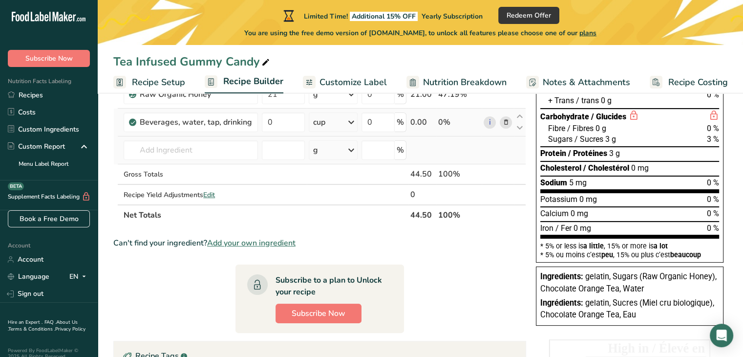
click at [352, 148] on icon at bounding box center [352, 150] width 12 height 18
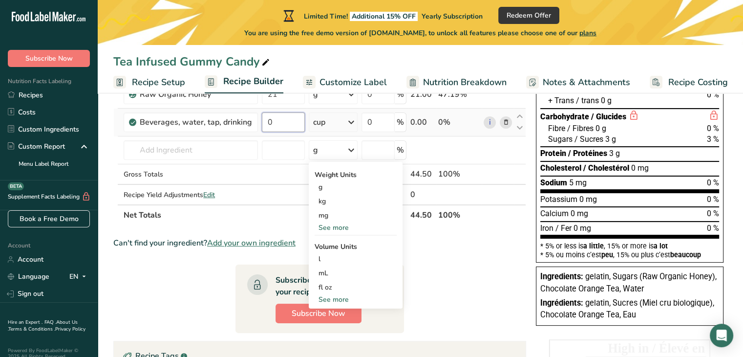
click at [276, 116] on input "0" at bounding box center [283, 122] width 43 height 20
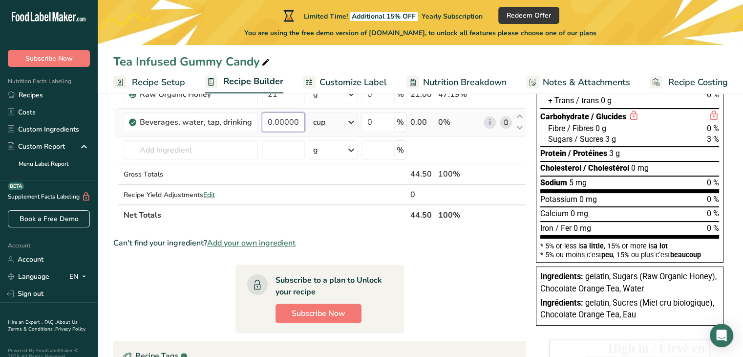
scroll to position [98, 0]
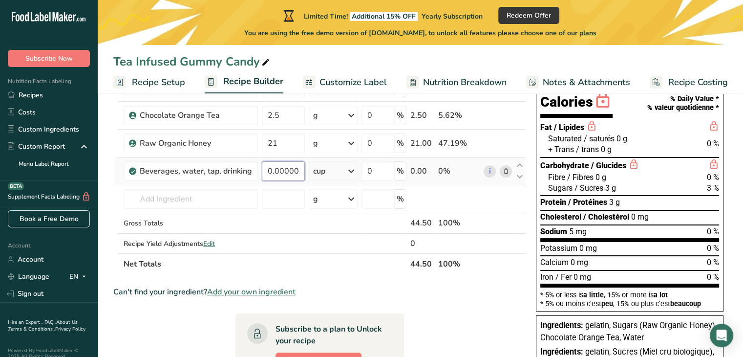
type input "0"
type input "1"
click at [386, 264] on div "Ingredient * Amount * Unit * Waste * .a-a{fill:#347362;}.b-a{fill:#fff;} Grams …" at bounding box center [319, 163] width 413 height 221
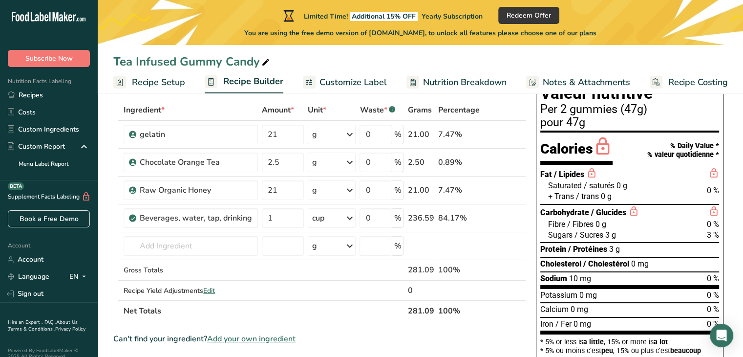
scroll to position [49, 0]
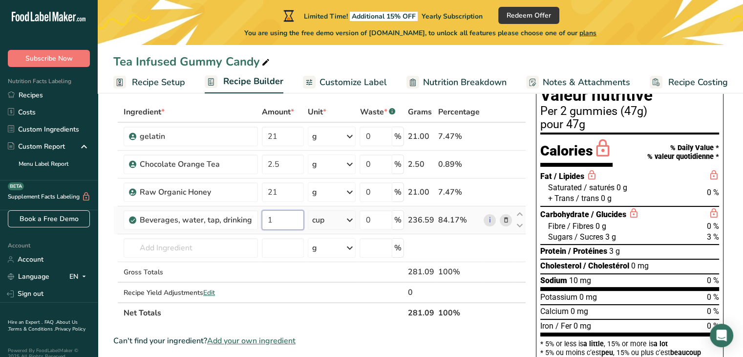
click at [281, 227] on input "1" at bounding box center [283, 220] width 42 height 20
type input "2"
click at [368, 315] on div "Ingredient * Amount * Unit * Waste * .a-a{fill:#347362;}.b-a{fill:#fff;} Grams …" at bounding box center [319, 212] width 413 height 221
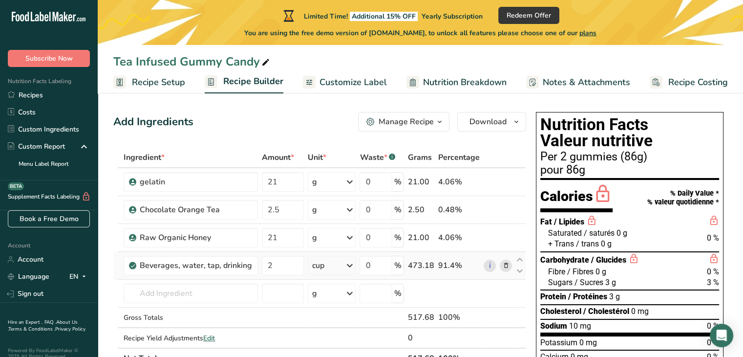
scroll to position [0, 0]
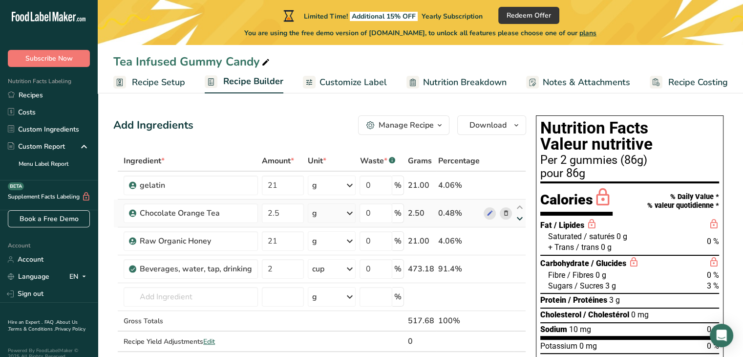
click at [522, 221] on icon at bounding box center [520, 218] width 12 height 7
click at [489, 210] on icon at bounding box center [489, 213] width 7 height 10
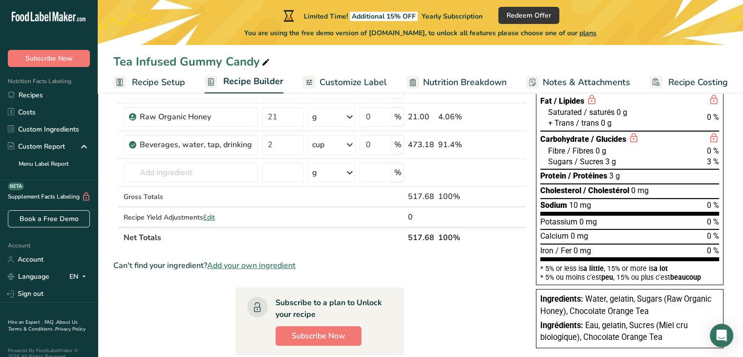
scroll to position [147, 0]
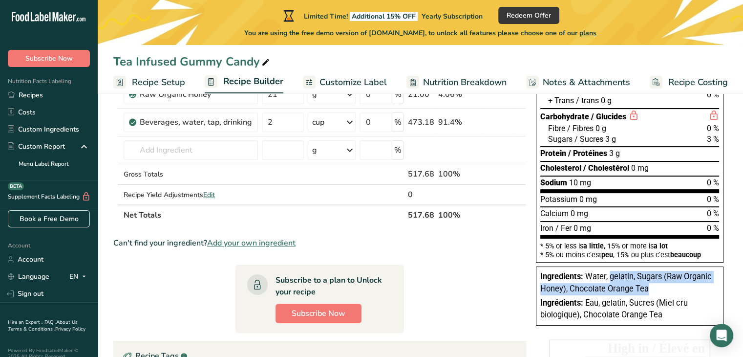
drag, startPoint x: 649, startPoint y: 287, endPoint x: 609, endPoint y: 278, distance: 41.6
click at [609, 278] on div "Ingredients: Water, gelatin, Sugars (Raw Organic Honey), Chocolate Orange Tea" at bounding box center [630, 283] width 179 height 24
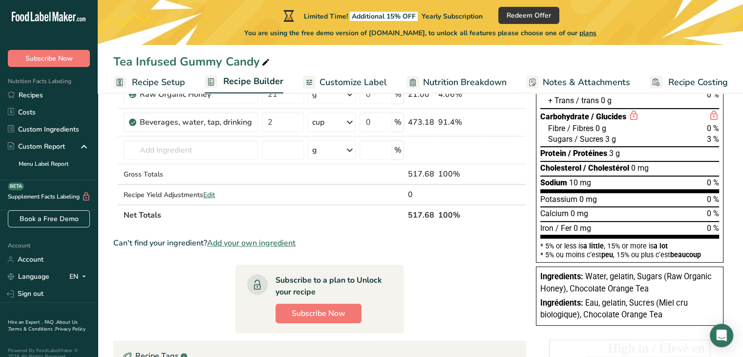
click at [492, 271] on section "Ingredient * Amount * Unit * Waste * .a-a{fill:#347362;}.b-a{fill:#fff;} Grams …" at bounding box center [319, 286] width 413 height 564
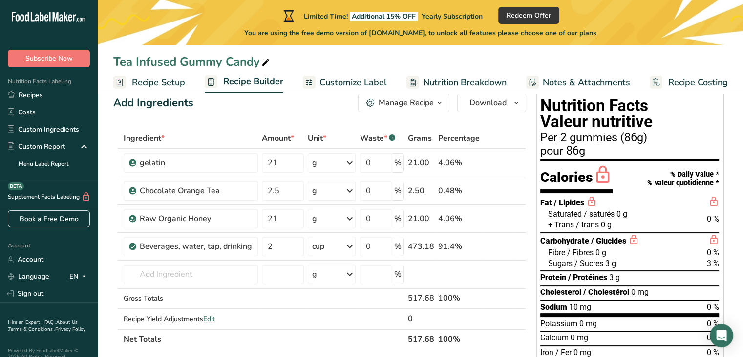
scroll to position [0, 0]
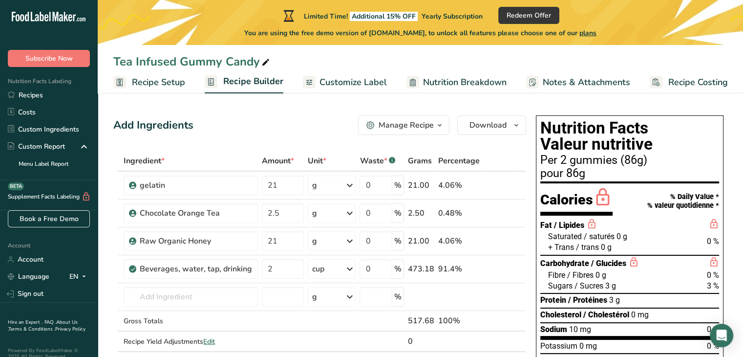
drag, startPoint x: 628, startPoint y: 162, endPoint x: 637, endPoint y: 167, distance: 10.7
click at [641, 163] on div "Per 2 gummies (86g)" at bounding box center [630, 160] width 179 height 12
click at [621, 174] on div "pour 86g" at bounding box center [630, 174] width 179 height 12
click at [367, 80] on span "Customize Label" at bounding box center [353, 82] width 67 height 13
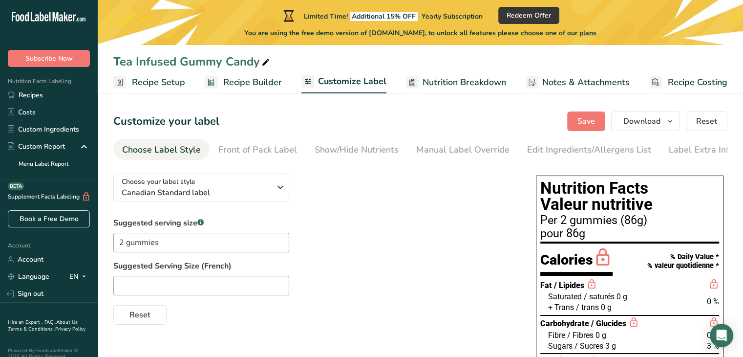
drag, startPoint x: 624, startPoint y: 223, endPoint x: 618, endPoint y: 225, distance: 5.9
click at [628, 223] on div "Per 2 gummies (86g)" at bounding box center [630, 221] width 179 height 12
click at [166, 247] on input "2 gummies" at bounding box center [201, 243] width 176 height 20
type input "2"
type input "Container"
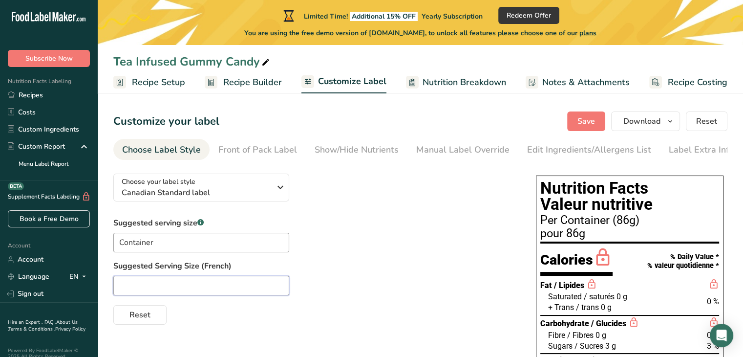
click at [223, 285] on input "text" at bounding box center [201, 286] width 176 height 20
paste input "récipient"
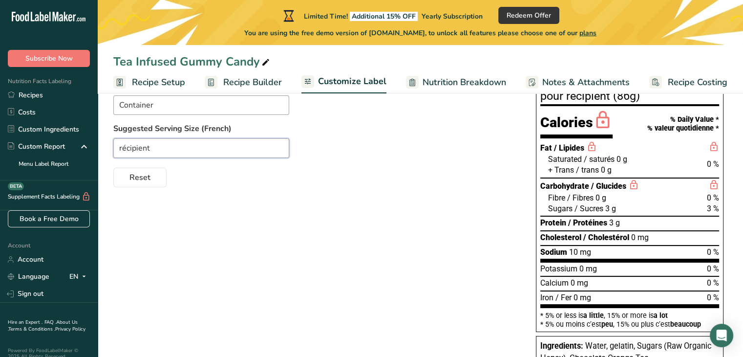
scroll to position [147, 0]
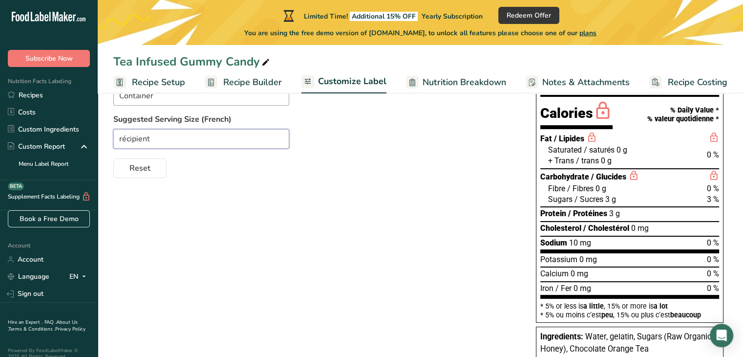
type input "récipient"
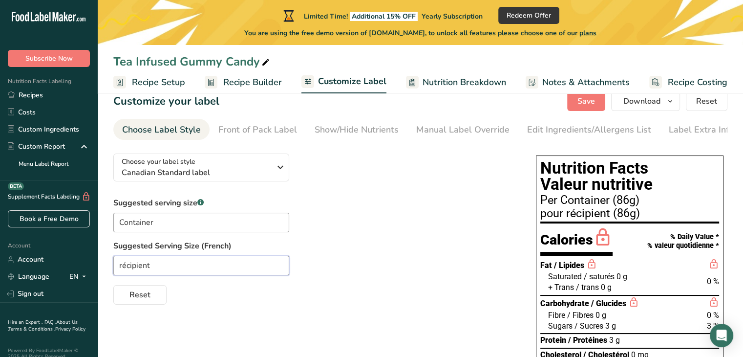
scroll to position [0, 0]
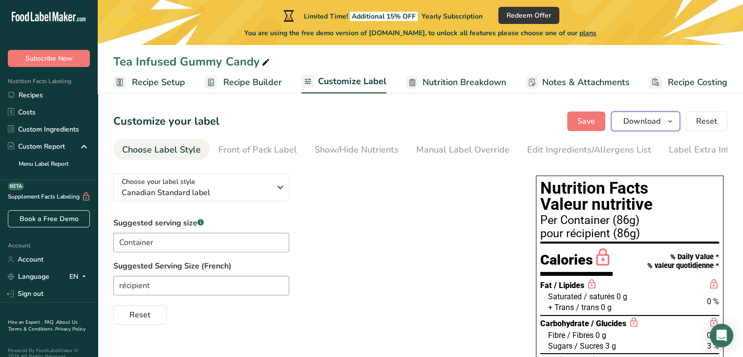
click at [672, 126] on icon "button" at bounding box center [671, 121] width 8 height 12
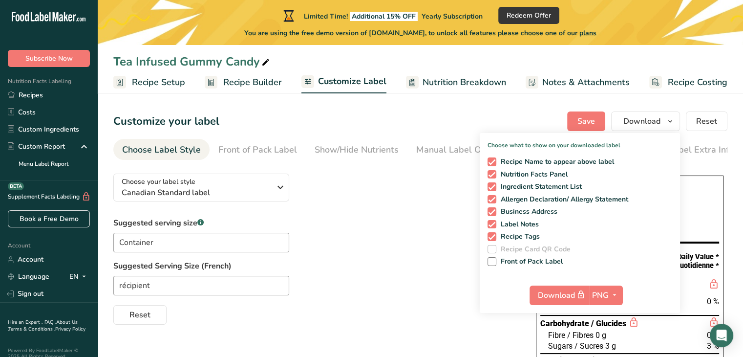
click at [403, 216] on div "Choose your label style Canadian Standard label USA (FDA) Standard FDA label Ta…" at bounding box center [314, 245] width 403 height 159
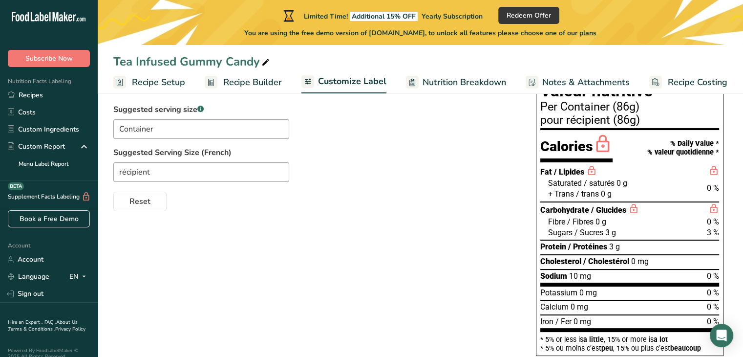
scroll to position [113, 0]
drag, startPoint x: 726, startPoint y: 330, endPoint x: 723, endPoint y: 335, distance: 5.7
click at [723, 335] on icon "Open Intercom Messenger" at bounding box center [721, 335] width 11 height 13
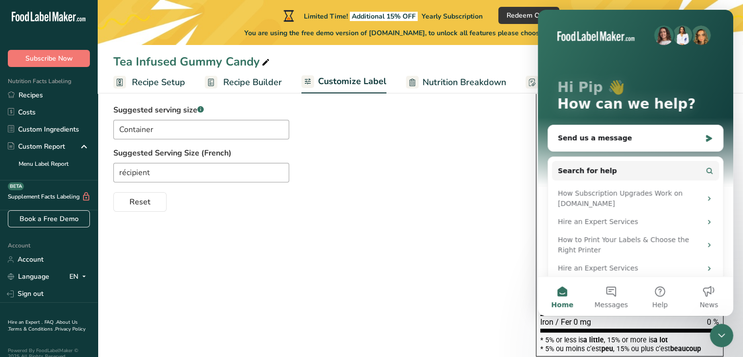
scroll to position [0, 0]
drag, startPoint x: 1434, startPoint y: 658, endPoint x: 419, endPoint y: 311, distance: 1071.9
click html
click at [724, 332] on icon "Close Intercom Messenger" at bounding box center [722, 335] width 12 height 12
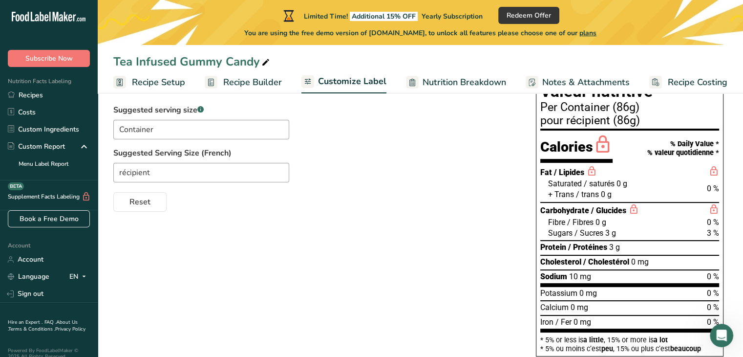
click at [726, 334] on icon "Open Intercom Messenger" at bounding box center [722, 335] width 16 height 16
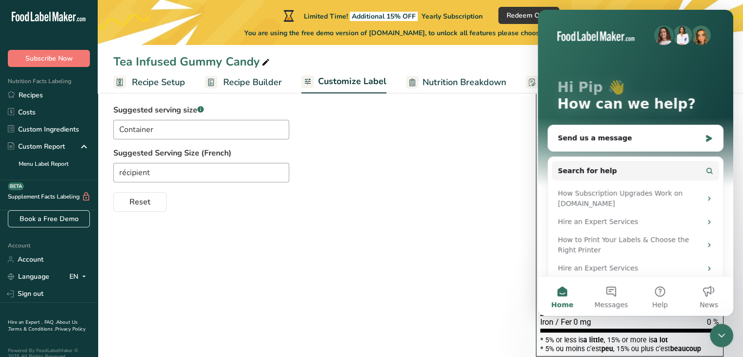
click at [726, 335] on icon "Close Intercom Messenger" at bounding box center [722, 335] width 12 height 12
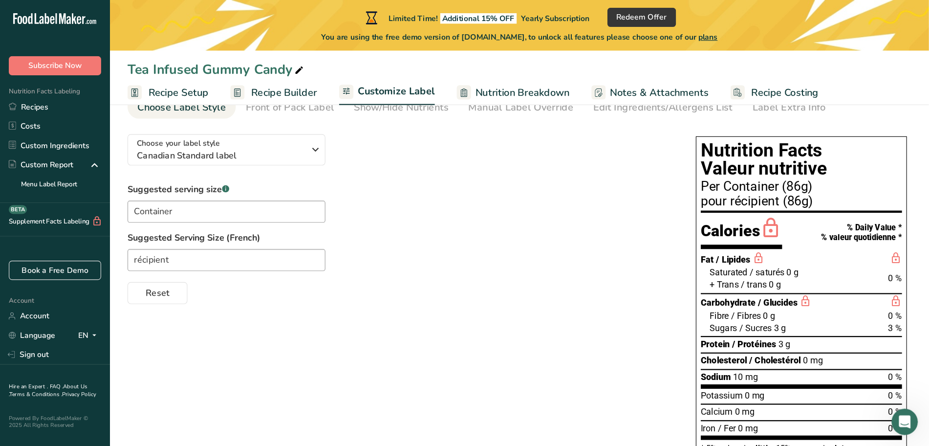
scroll to position [54, 0]
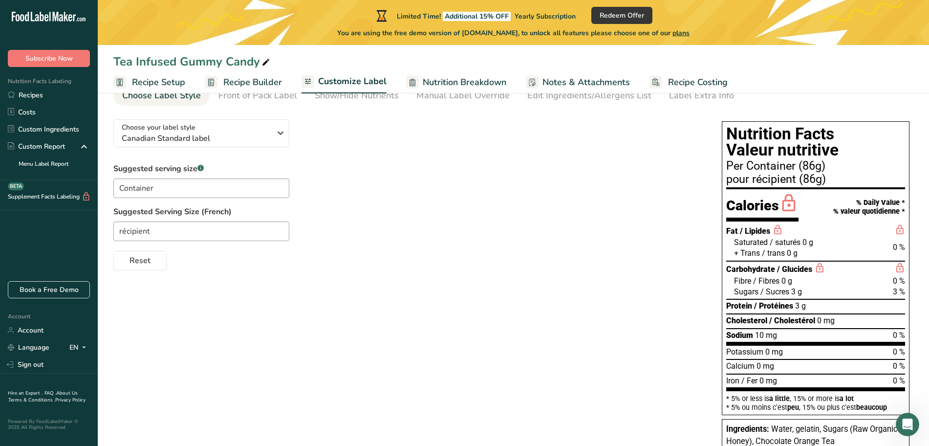
drag, startPoint x: 735, startPoint y: 0, endPoint x: 613, endPoint y: 273, distance: 298.2
click at [613, 273] on div "Choose your label style Canadian Standard label USA (FDA) Standard FDA label Ta…" at bounding box center [513, 299] width 800 height 376
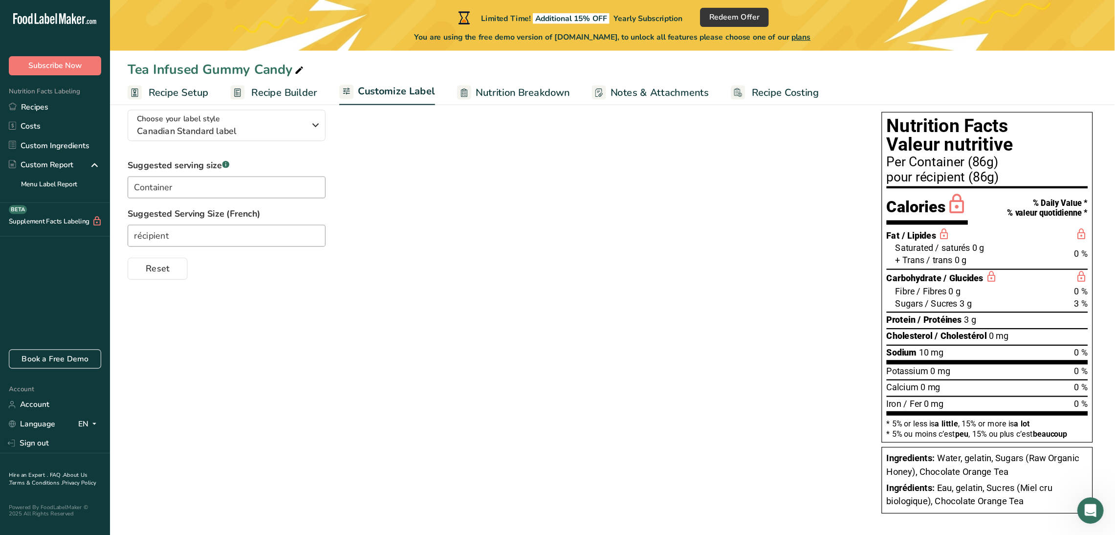
scroll to position [18, 0]
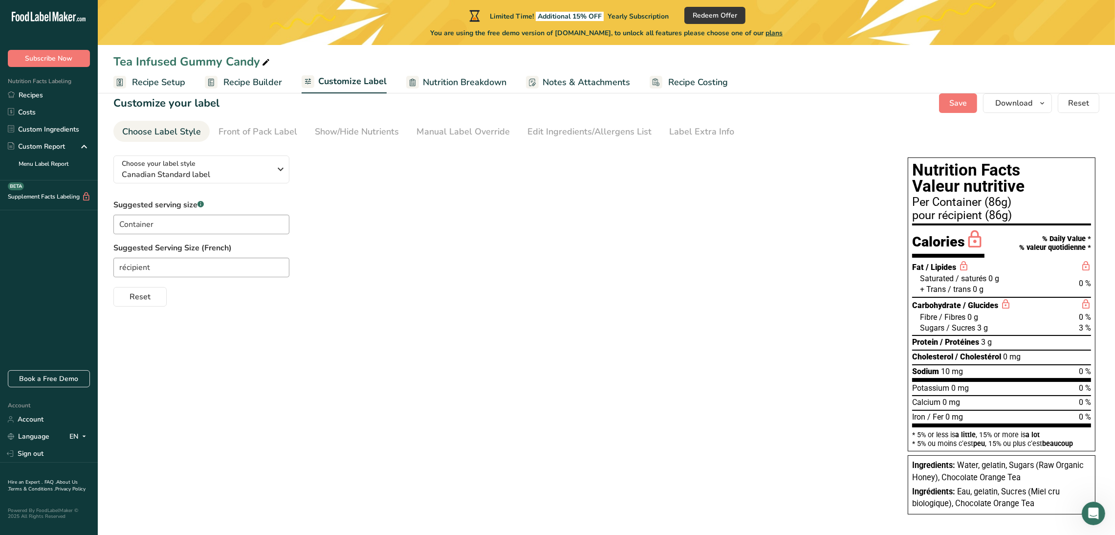
drag, startPoint x: 901, startPoint y: 5, endPoint x: 699, endPoint y: 284, distance: 344.7
click at [699, 284] on div "Reset" at bounding box center [500, 294] width 775 height 23
click at [445, 127] on div "Manual Label Override" at bounding box center [462, 131] width 93 height 13
type input "Per Container (86g)"
type input "pour récipient (86g)"
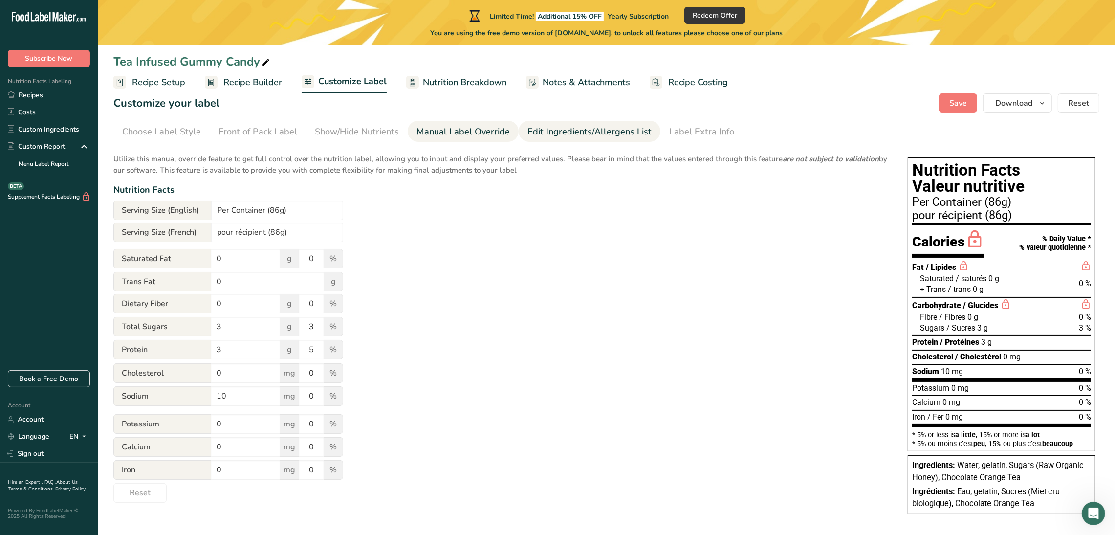
click at [582, 131] on div "Edit Ingredients/Allergens List" at bounding box center [589, 131] width 124 height 13
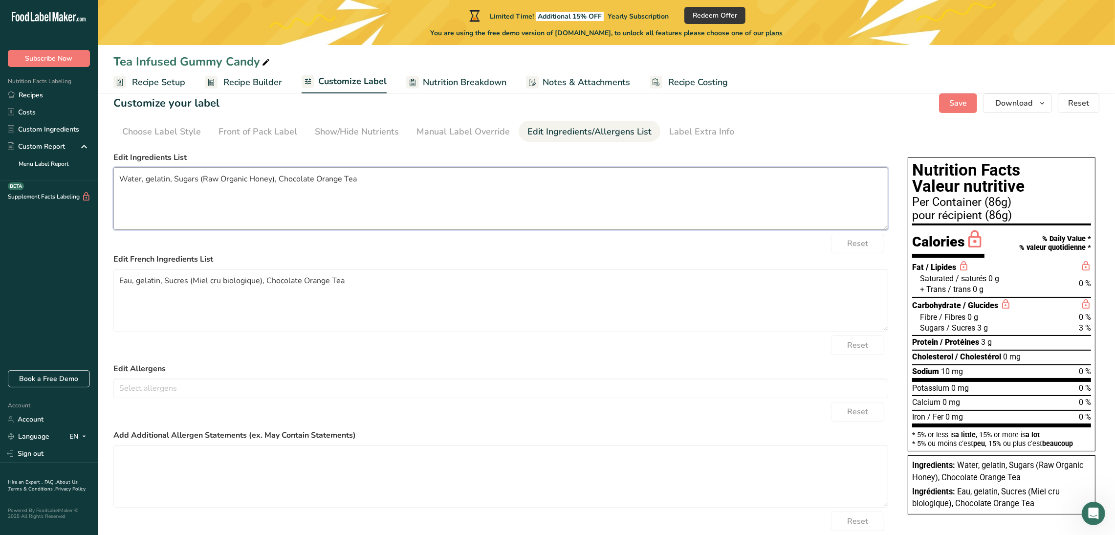
click at [342, 177] on textarea "Water, gelatin, Sugars (Raw Organic Honey), Chocolate Orange Tea" at bounding box center [500, 198] width 775 height 63
click at [304, 180] on textarea "Water, gelatin, Sugars (Raw Organic Honey), Tea" at bounding box center [500, 198] width 775 height 63
click at [143, 180] on textarea "Water, gelatin, Sugars (Raw Organic Honey)," at bounding box center [500, 198] width 775 height 63
type textarea "Water, Tea, gelatin, Sugars (Raw Organic Honey),"
click at [348, 280] on textarea "Eau, gelatin, Sucres (Miel cru biologique), Chocolate Orange Tea" at bounding box center [500, 300] width 775 height 63
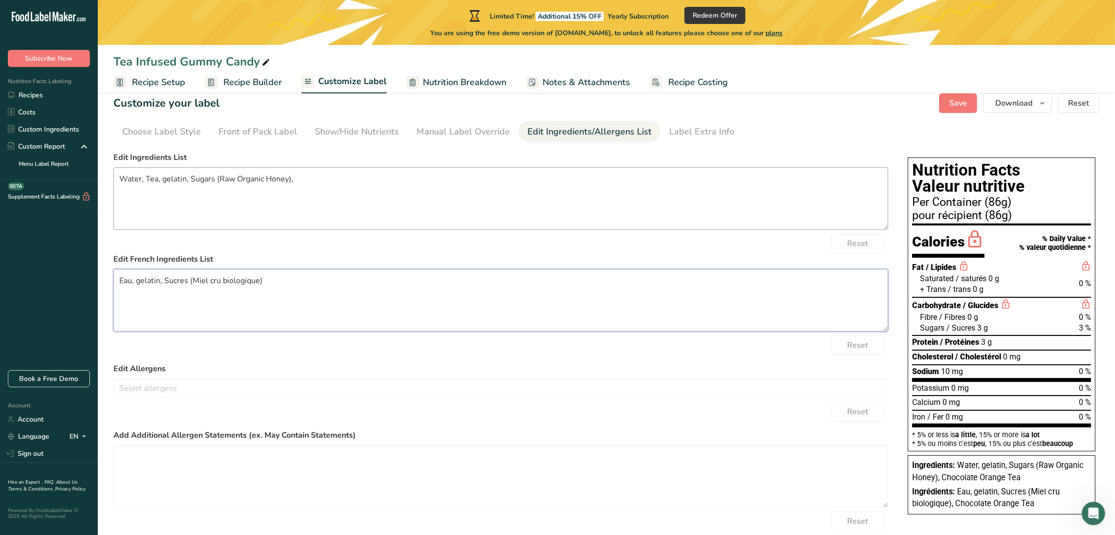
type textarea "Eau, gelatin, Sucres (Miel cru biologique)"
click at [296, 180] on textarea "Water, Tea, gelatin, Sugars (Raw Organic Honey)," at bounding box center [500, 198] width 775 height 63
type textarea "Water, Tea, gelatin, Sugars (Raw Organic Honey)"
click at [134, 283] on textarea "Eau, gelatin, Sucres (Miel cru biologique)" at bounding box center [500, 300] width 775 height 63
paste textarea "thé"
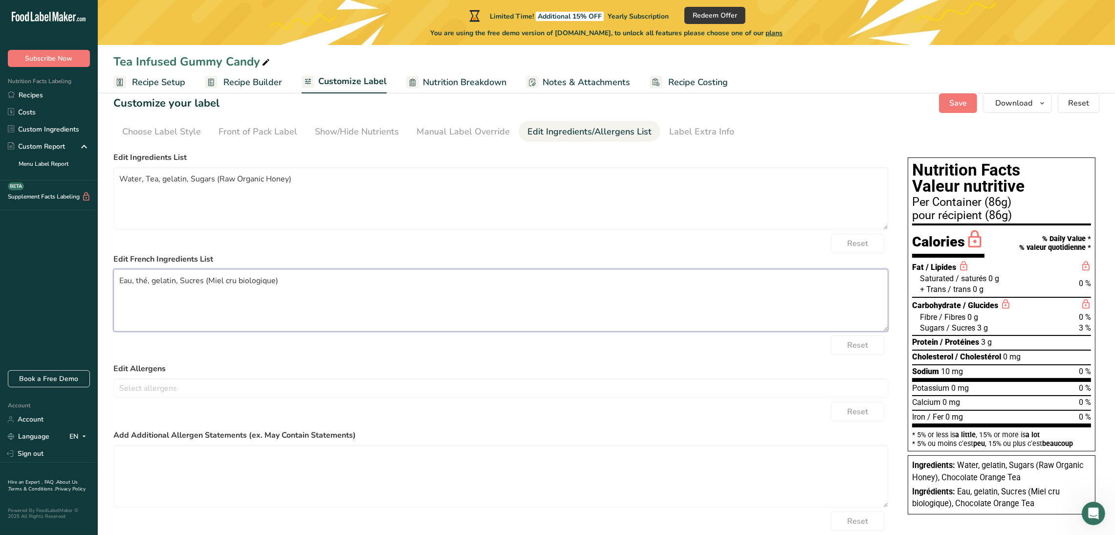
type textarea "Eau, thé, gelatin, Sucres (Miel cru biologique)"
click at [215, 355] on form "Edit Ingredients List Water, Tea, gelatin, Sugars (Raw Organic Honey) Reset Edi…" at bounding box center [500, 359] width 775 height 414
click at [743, 104] on span "Save" at bounding box center [958, 103] width 18 height 12
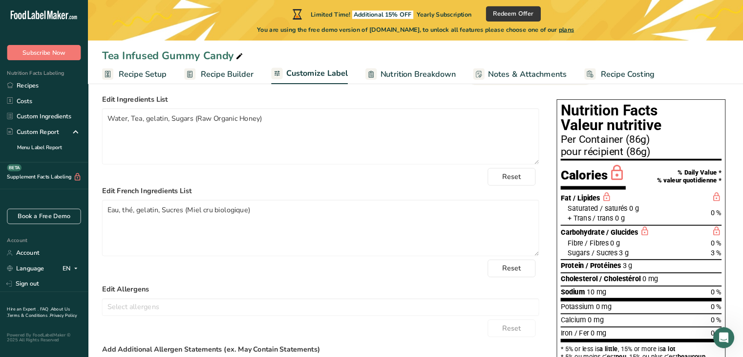
scroll to position [65, 0]
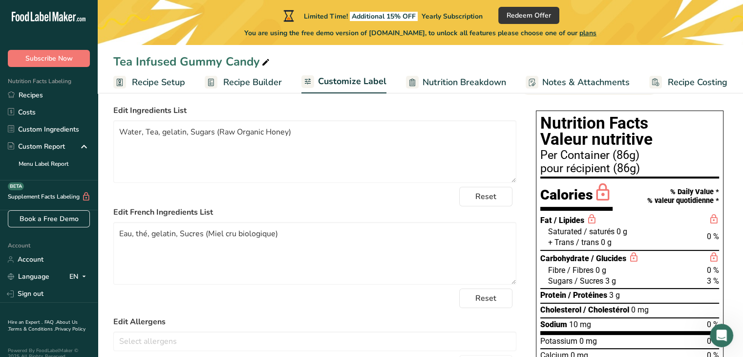
drag, startPoint x: 1069, startPoint y: 0, endPoint x: 517, endPoint y: 57, distance: 555.7
click at [517, 57] on div "Tea Infused Gummy Candy" at bounding box center [421, 62] width 646 height 18
click at [163, 80] on span "Recipe Setup" at bounding box center [158, 82] width 53 height 13
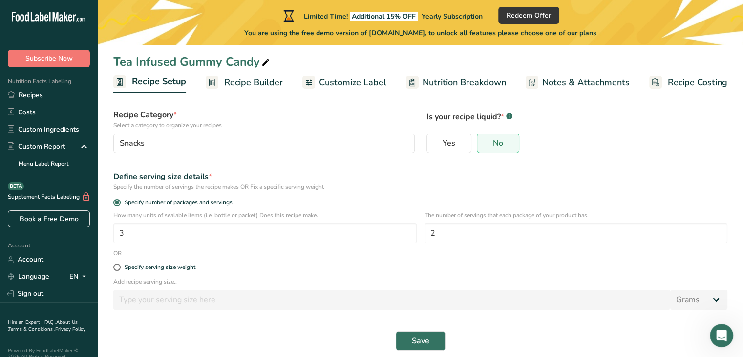
click at [260, 80] on span "Recipe Builder" at bounding box center [253, 82] width 59 height 13
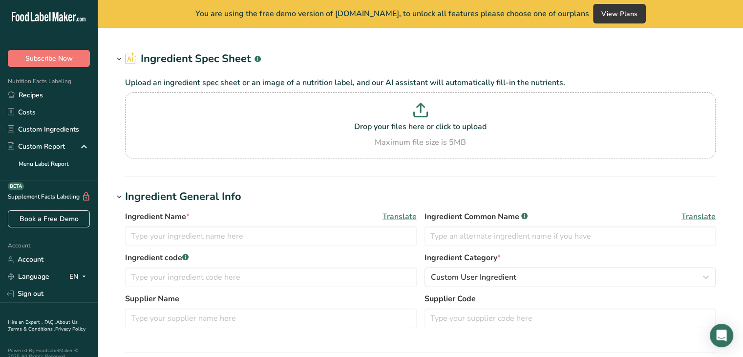
type input "Chocolate Orange Tea"
